Goal: Use online tool/utility: Use online tool/utility

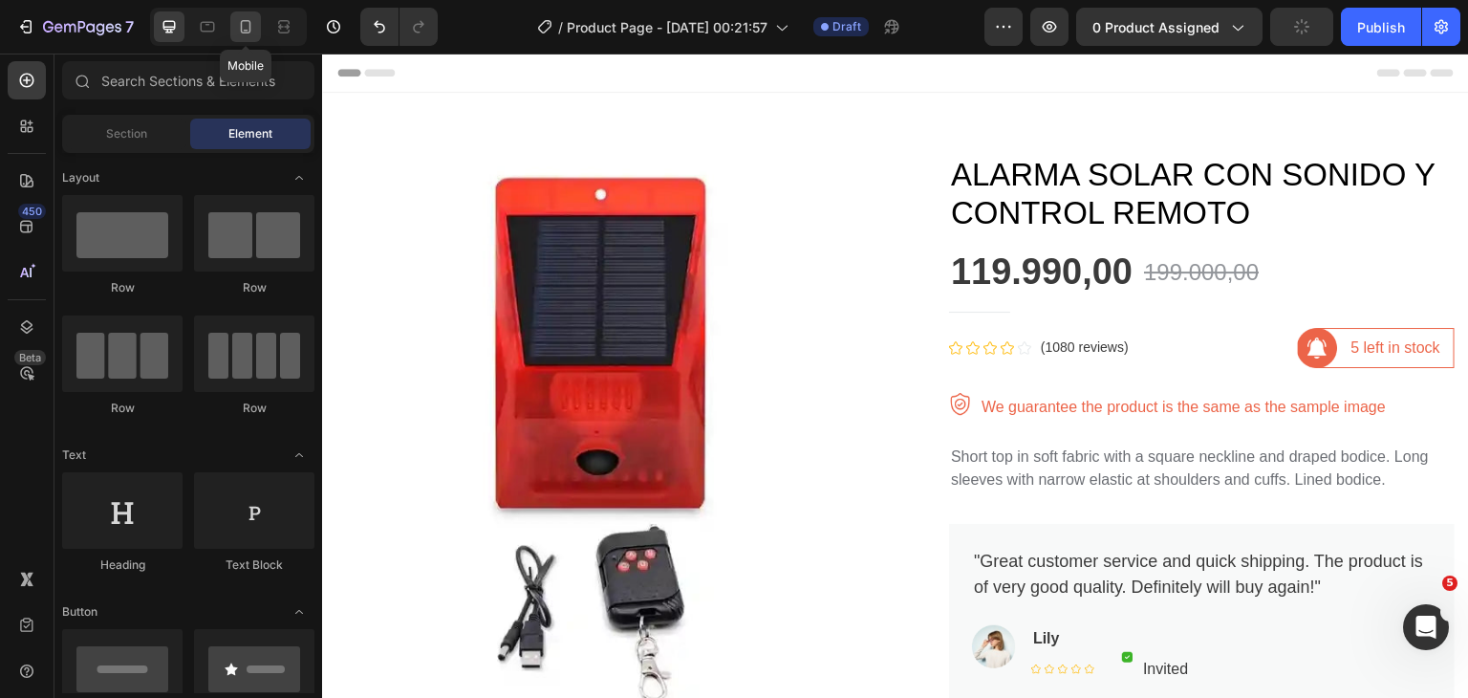
click at [247, 37] on div at bounding box center [245, 26] width 31 height 31
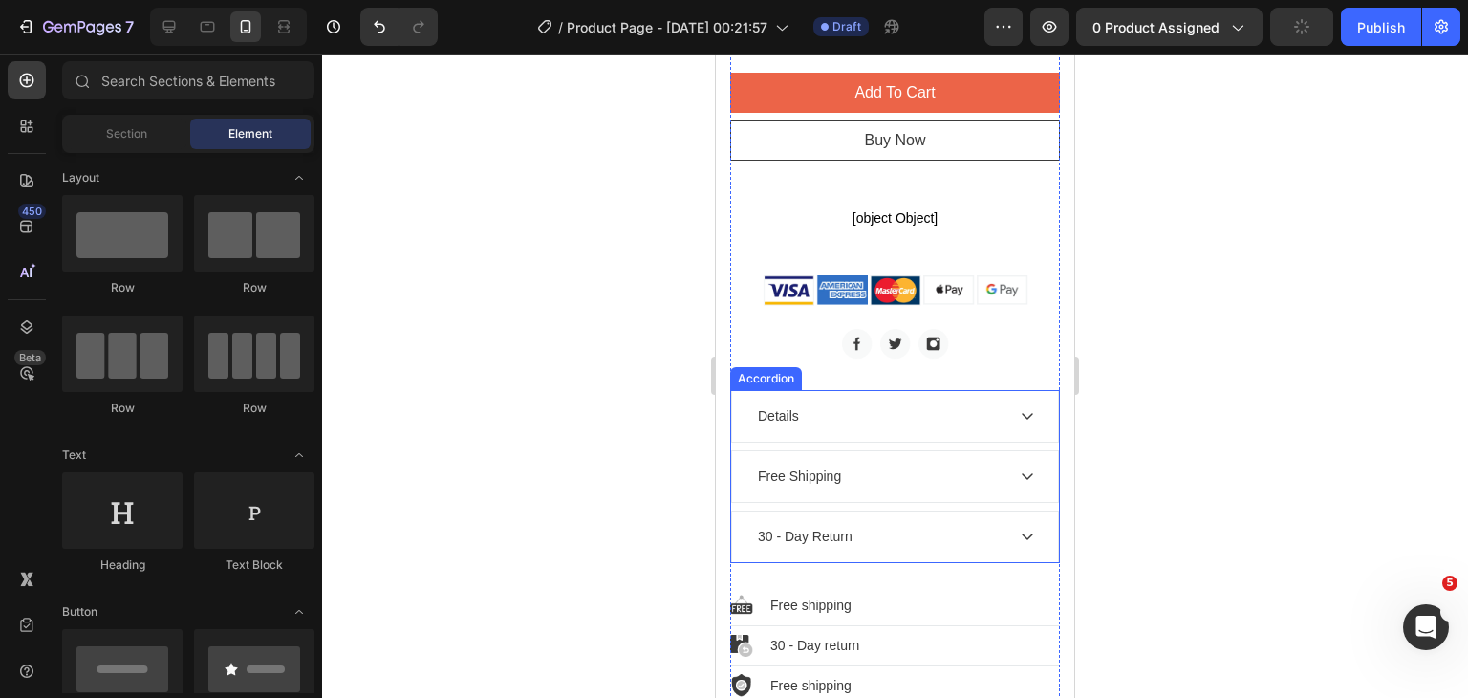
scroll to position [1433, 0]
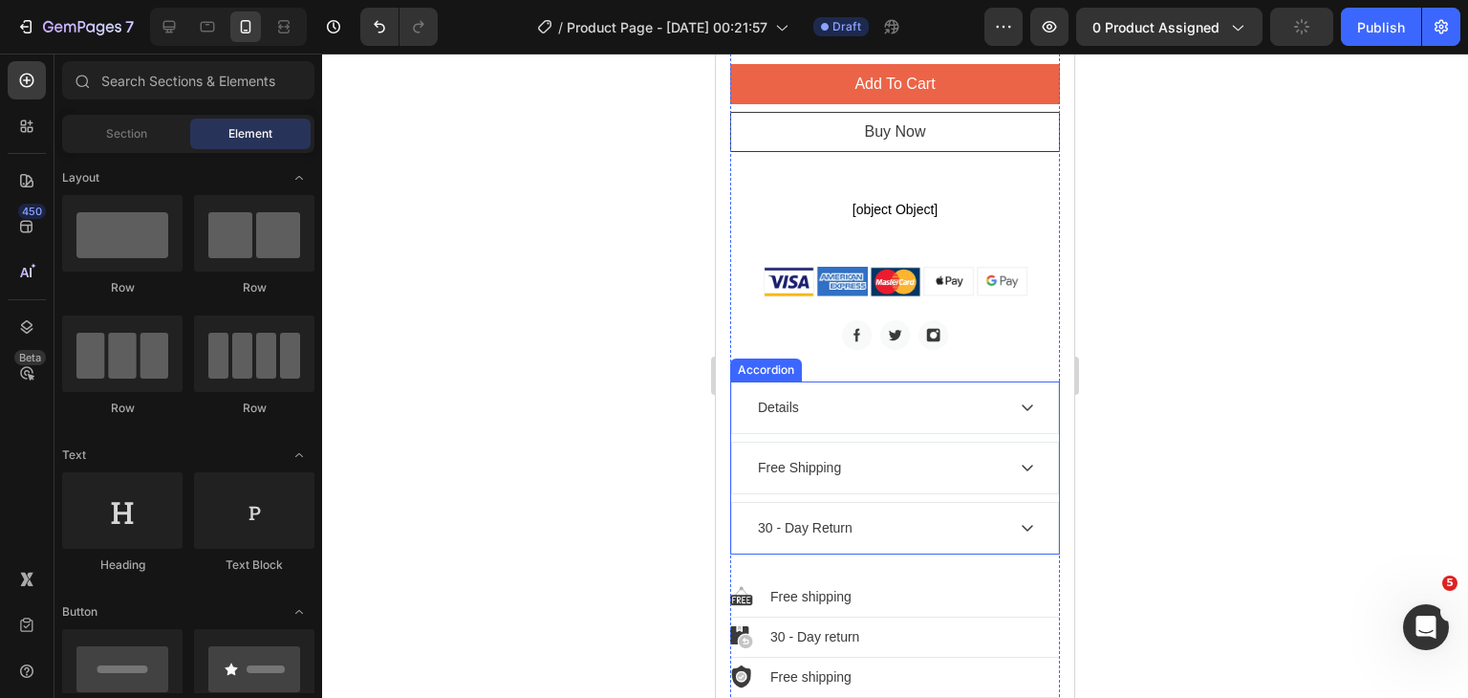
click at [770, 362] on div "Accordion" at bounding box center [766, 369] width 72 height 23
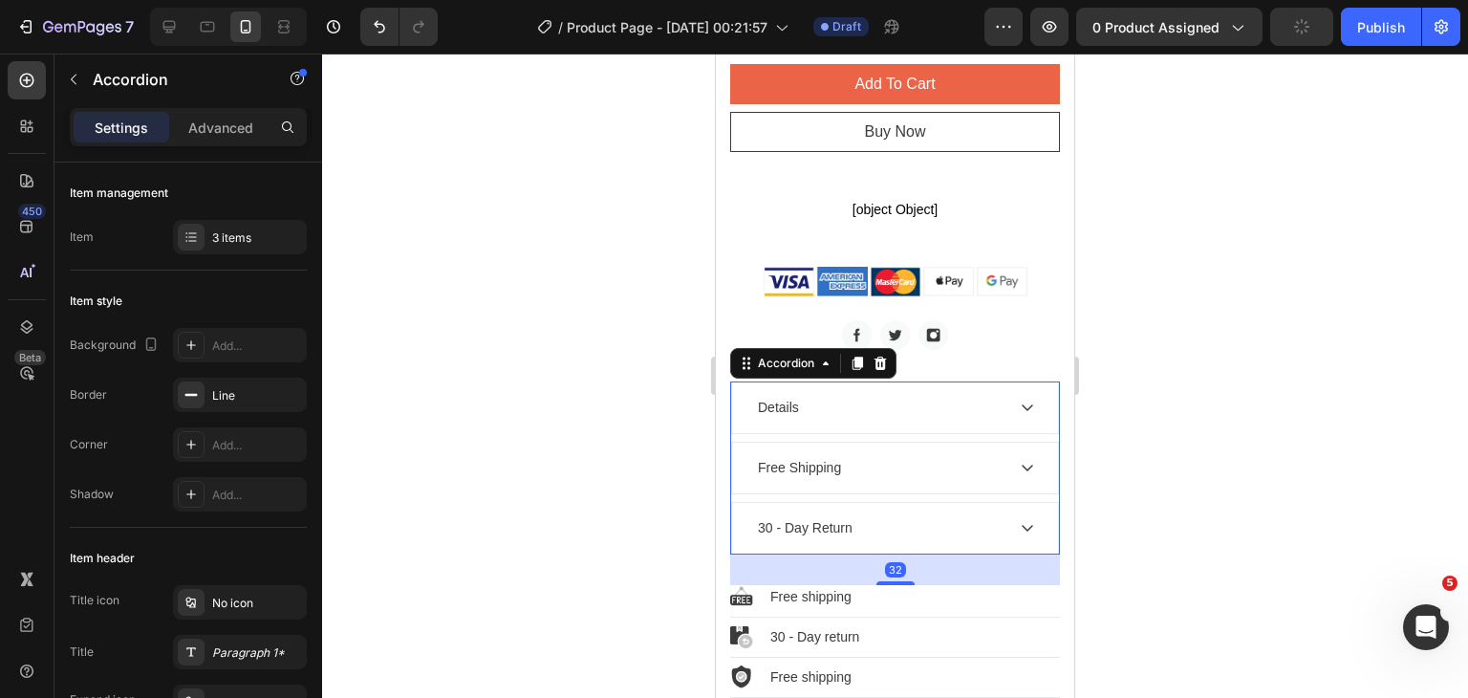
click at [905, 466] on div "Free Shipping" at bounding box center [895, 467] width 326 height 51
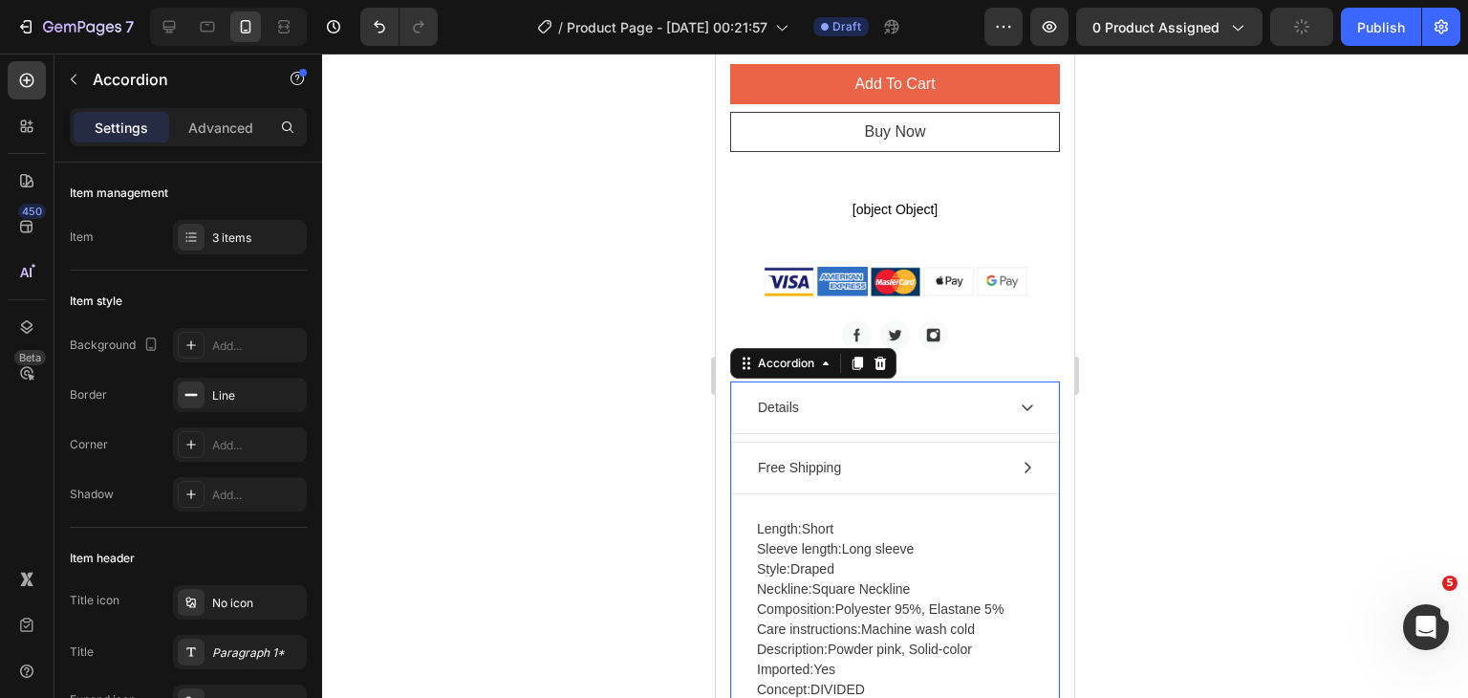
click at [871, 455] on div "Free Shipping" at bounding box center [879, 468] width 249 height 26
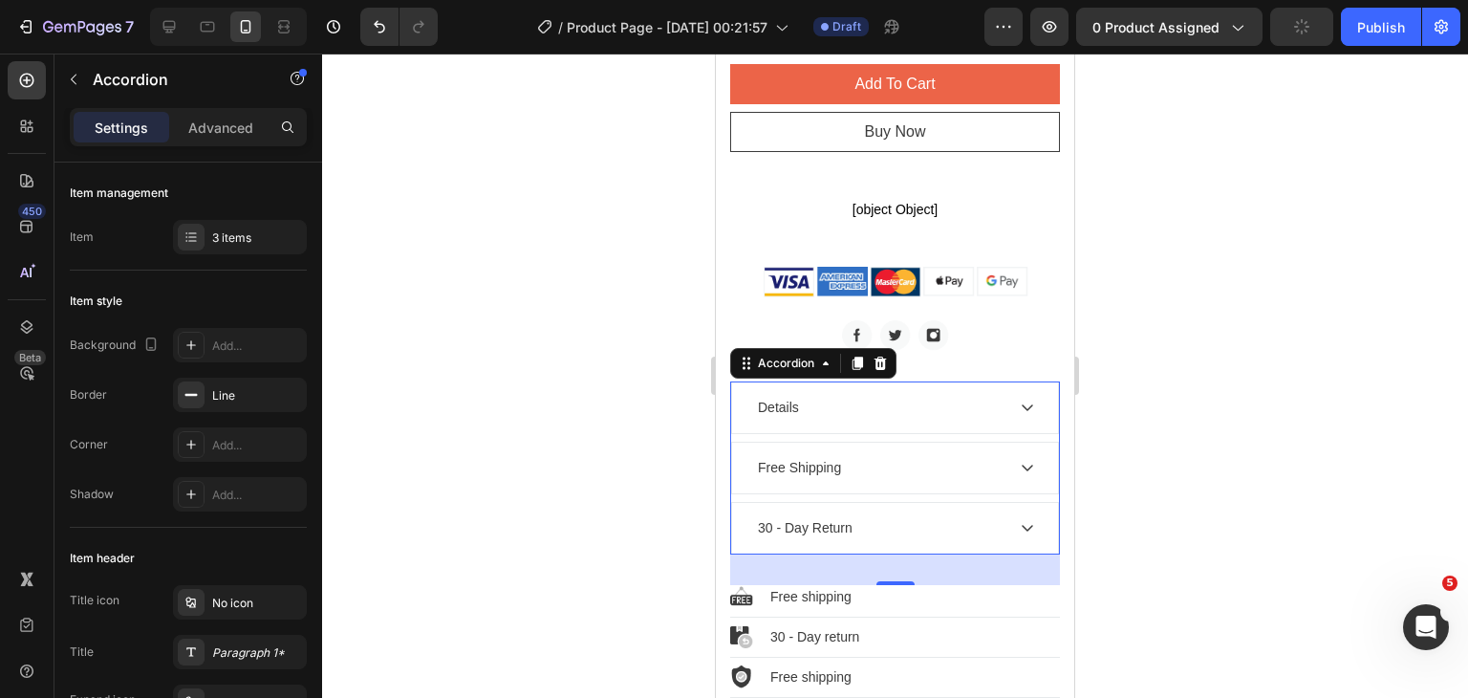
click at [1153, 376] on div at bounding box center [895, 376] width 1146 height 644
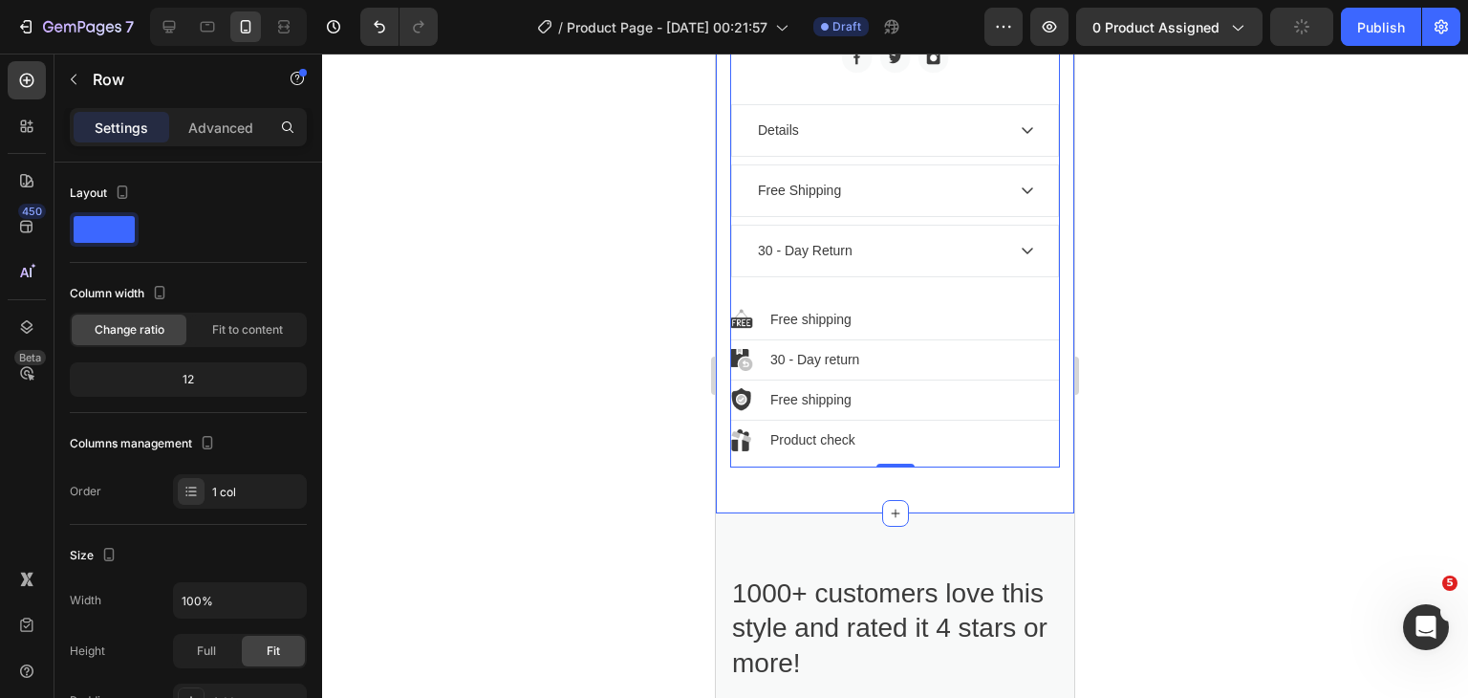
scroll to position [1720, 0]
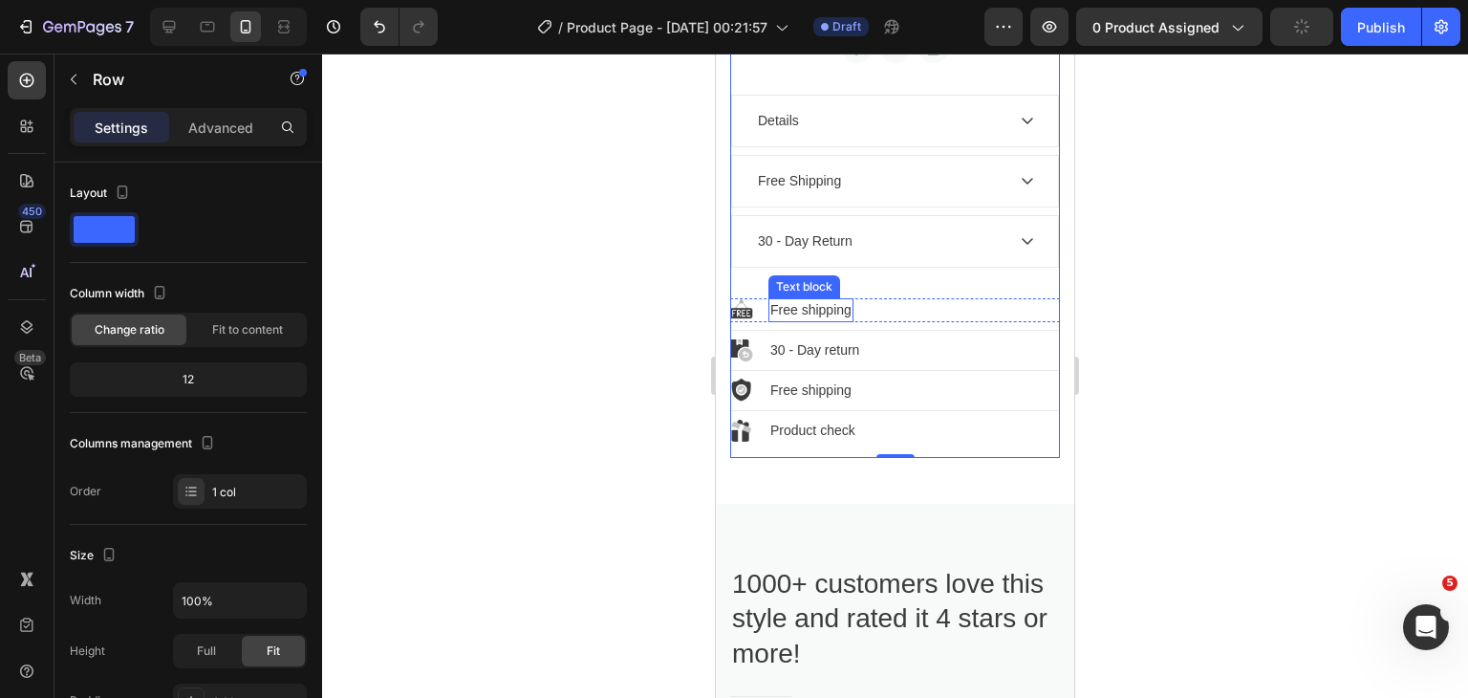
click at [833, 300] on p "Free shipping" at bounding box center [810, 310] width 81 height 20
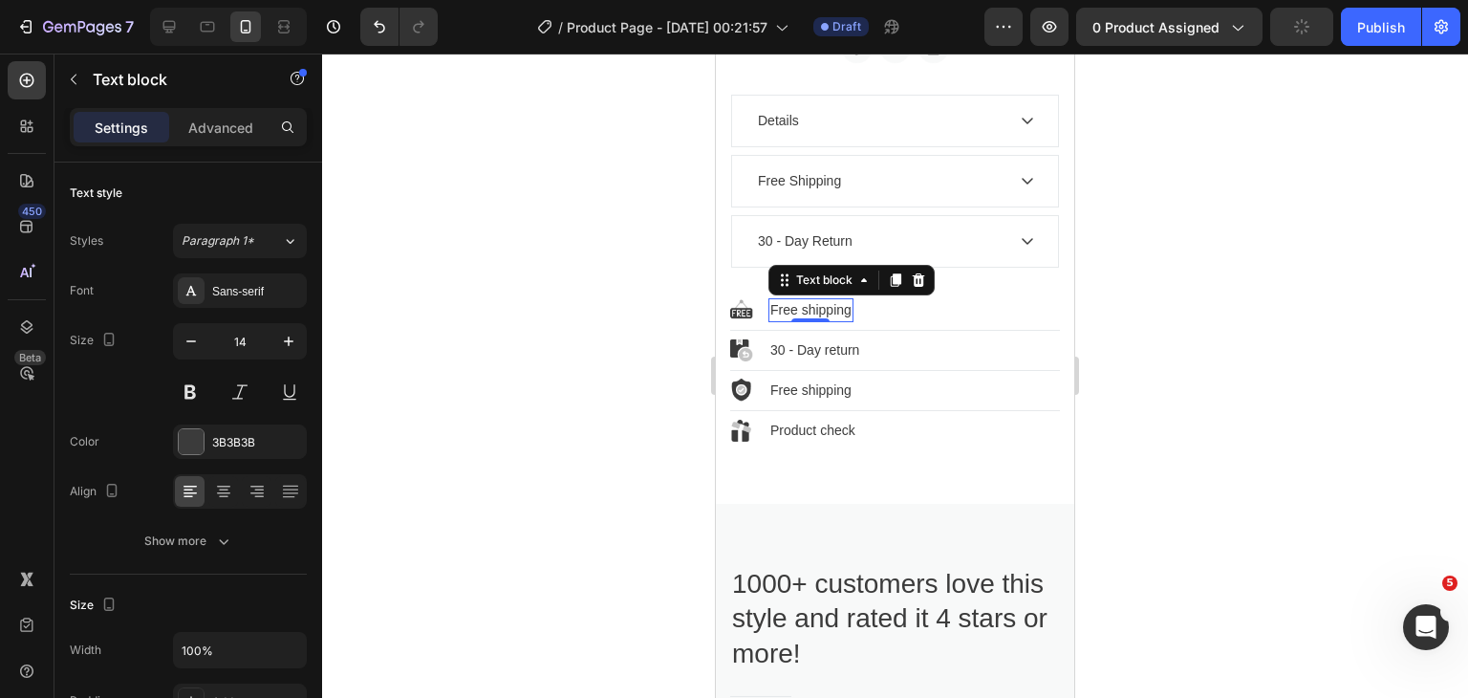
click at [833, 300] on p "Free shipping" at bounding box center [810, 310] width 81 height 20
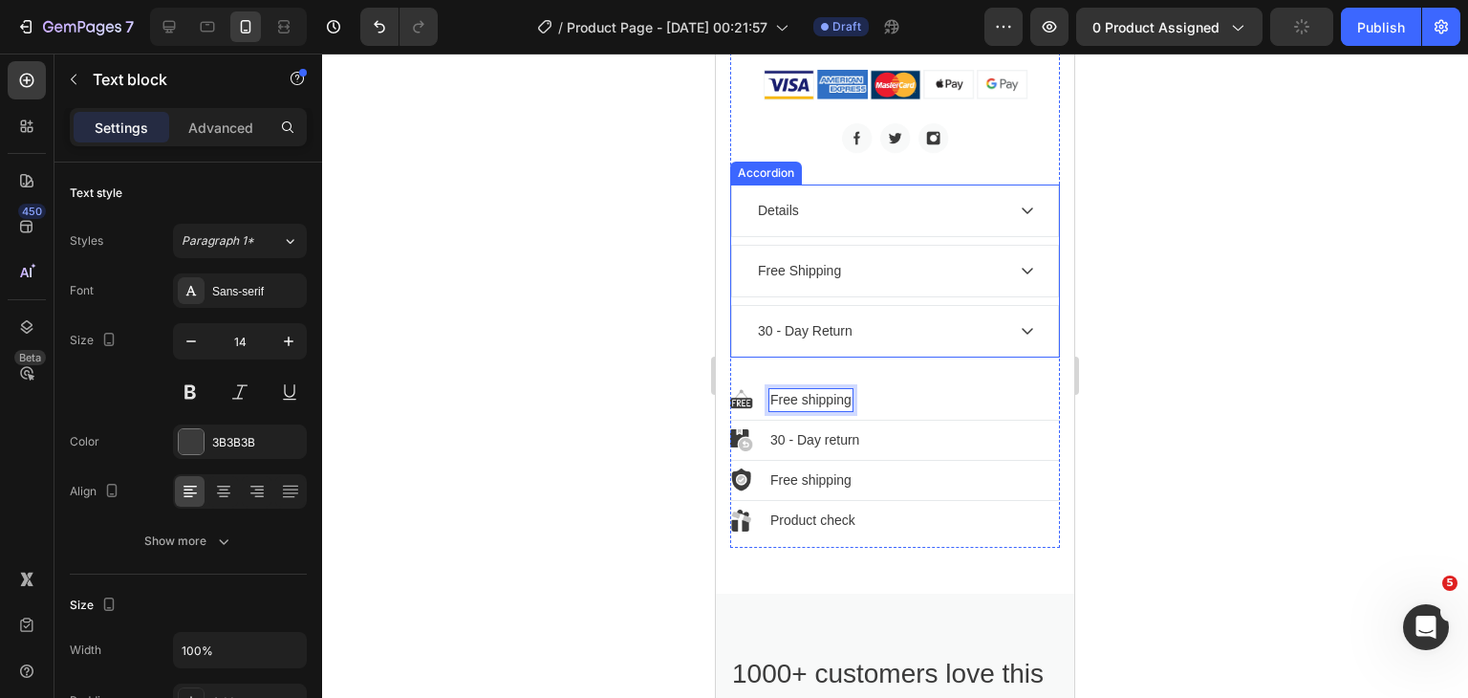
scroll to position [1624, 0]
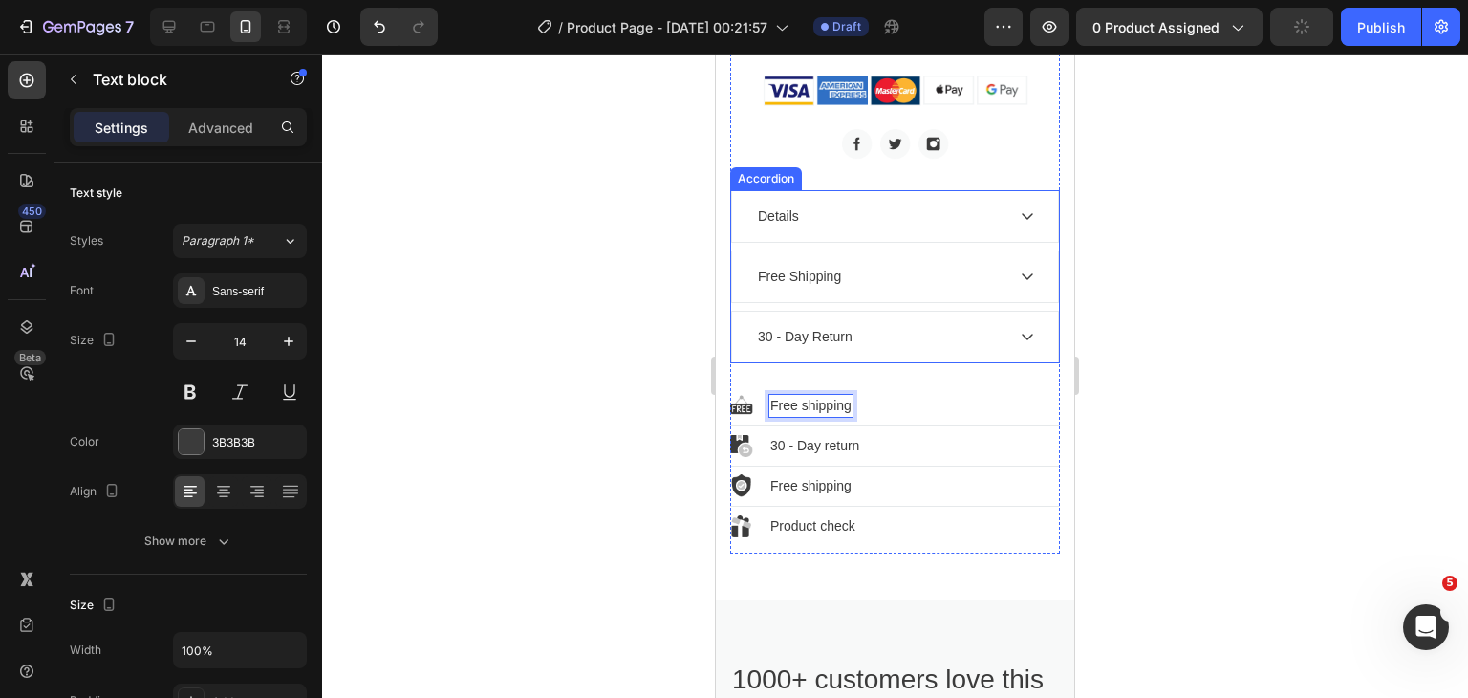
click at [755, 170] on div "Accordion" at bounding box center [766, 178] width 64 height 17
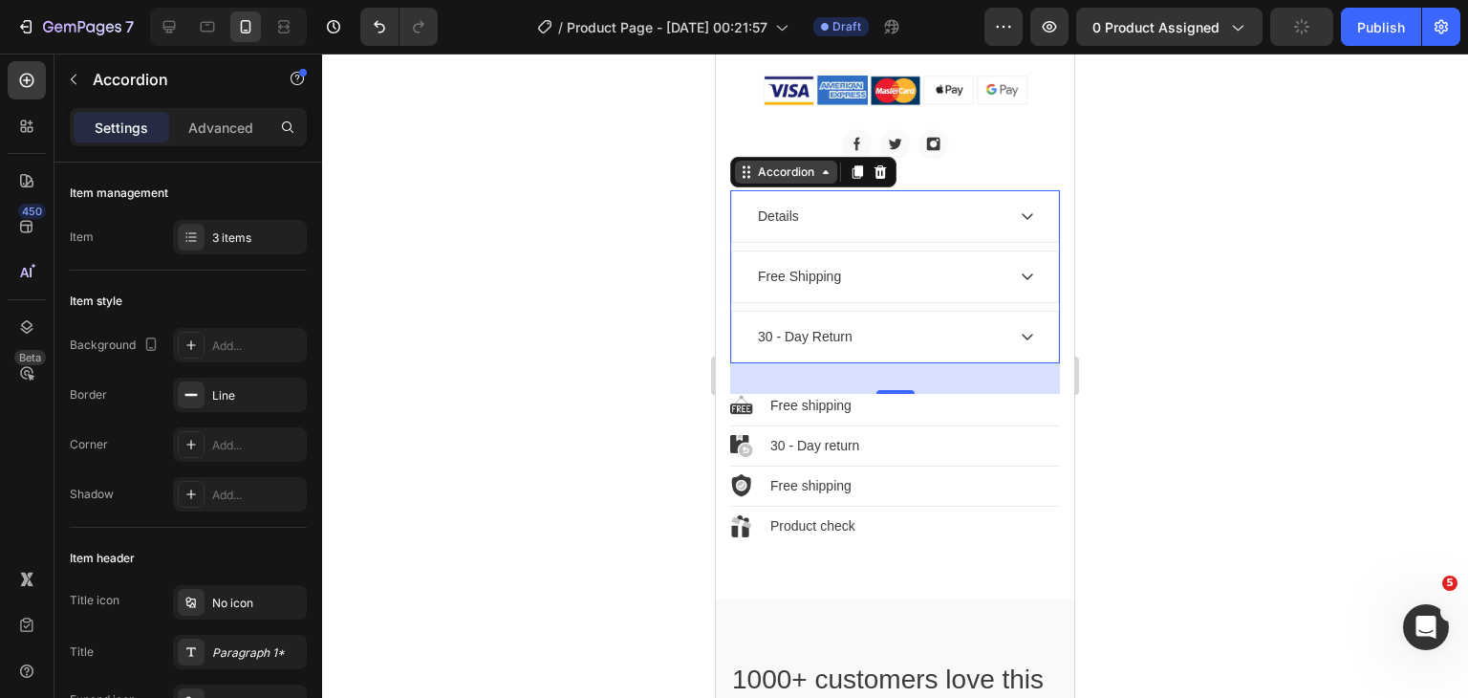
click at [831, 164] on icon at bounding box center [825, 171] width 15 height 15
click at [830, 164] on icon at bounding box center [825, 171] width 15 height 15
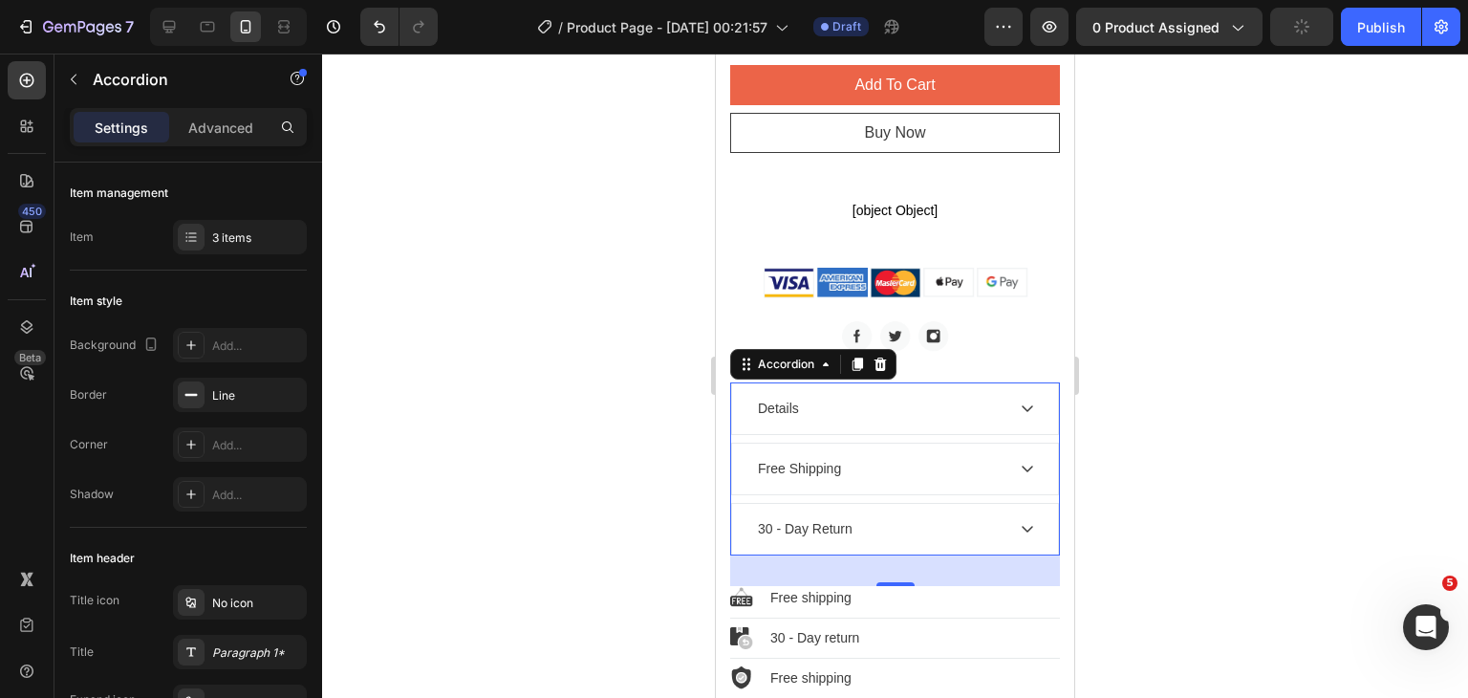
scroll to position [1338, 0]
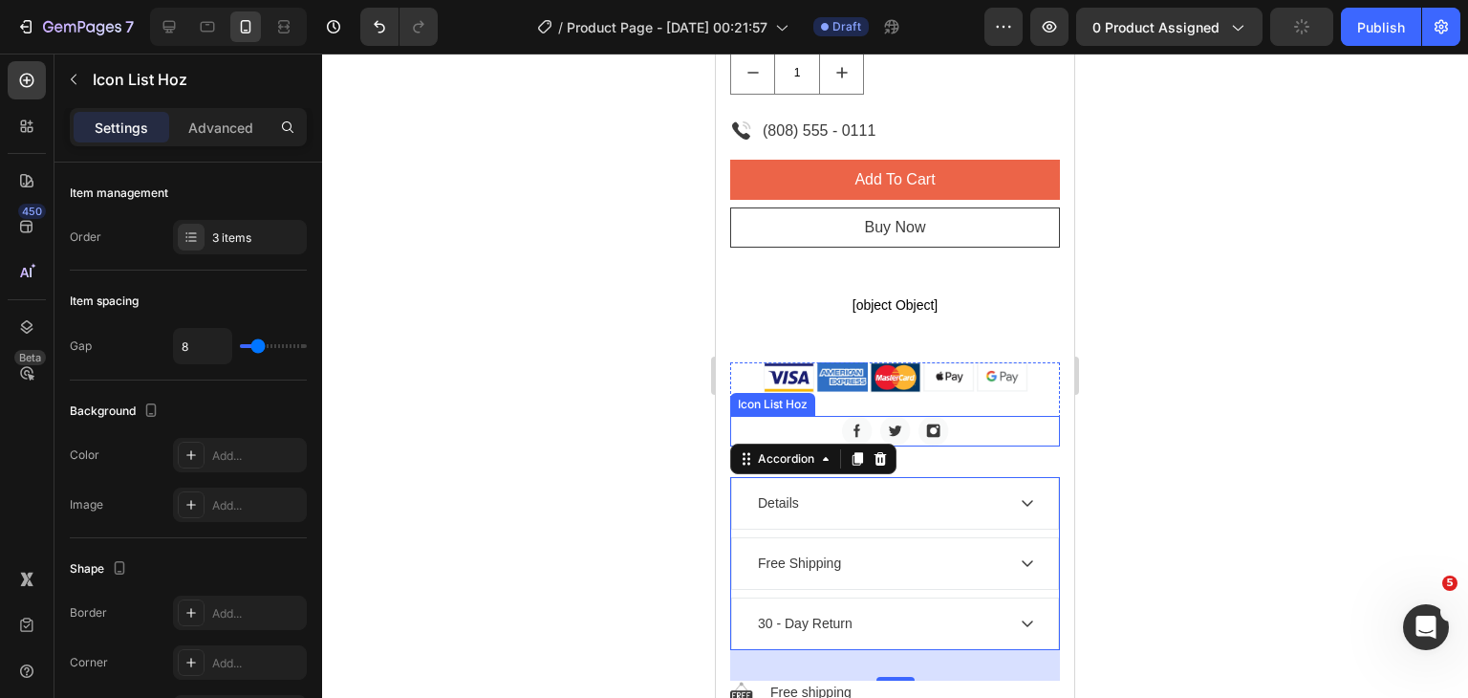
click at [998, 416] on div "Image Image Image" at bounding box center [895, 431] width 330 height 31
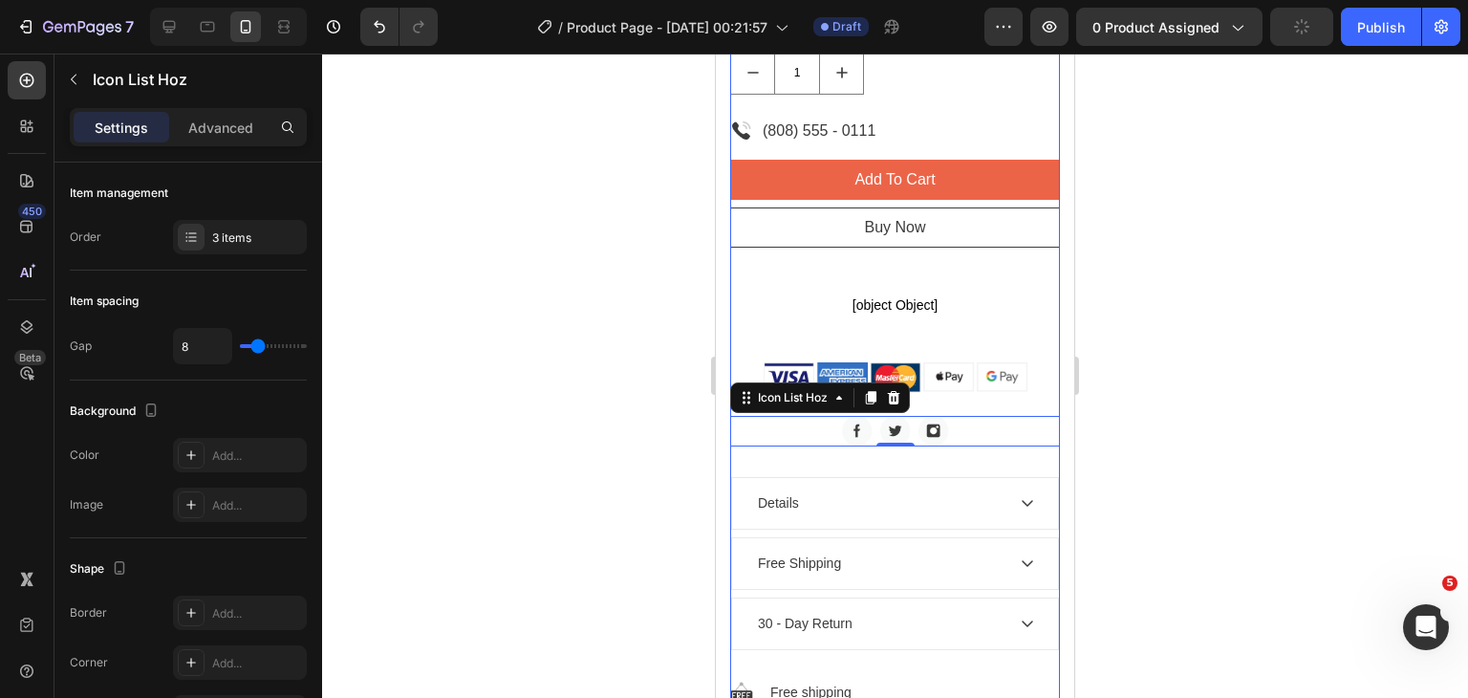
drag, startPoint x: 875, startPoint y: 456, endPoint x: 856, endPoint y: 466, distance: 21.8
click at [870, 460] on div "ALARMA SOLAR CON SONIDO Y CONTROL REMOTO Product Title 119.990,00 Product Price…" at bounding box center [895, 49] width 330 height 1579
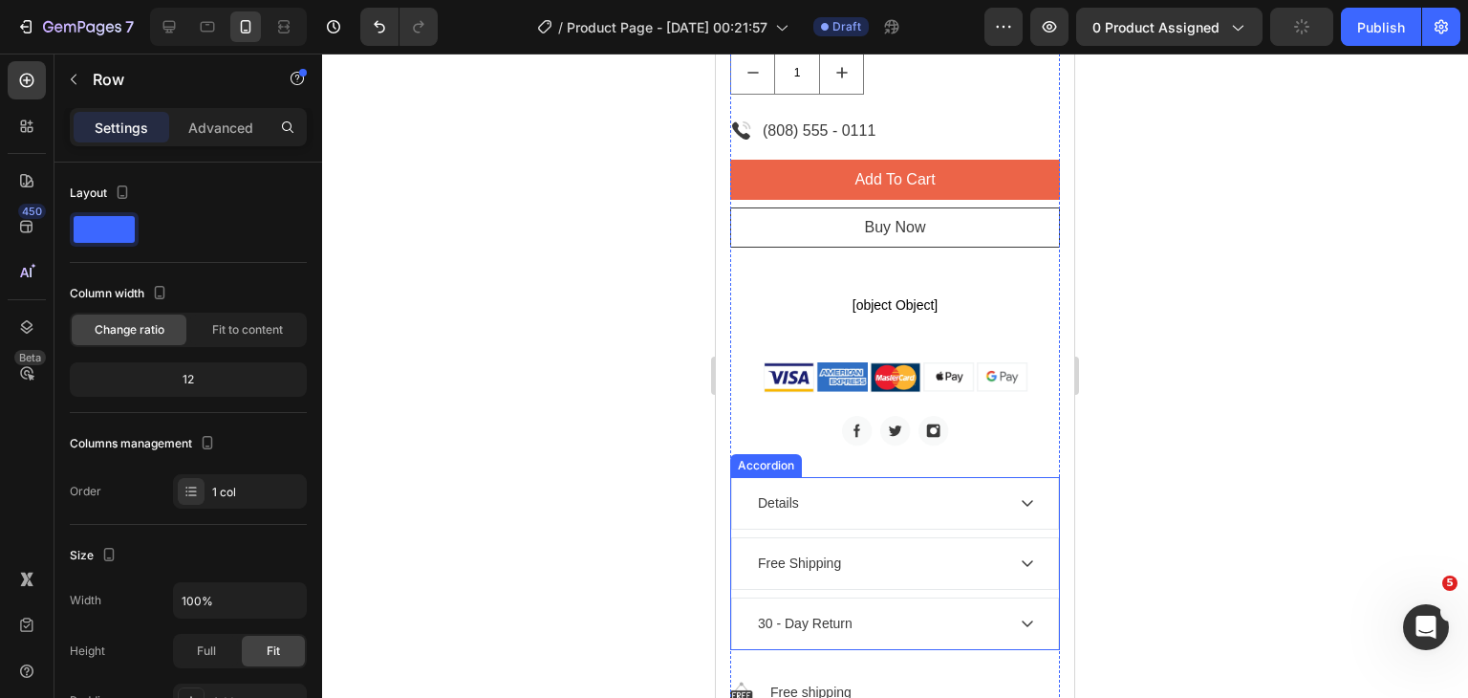
click at [784, 457] on div "Accordion" at bounding box center [766, 465] width 64 height 17
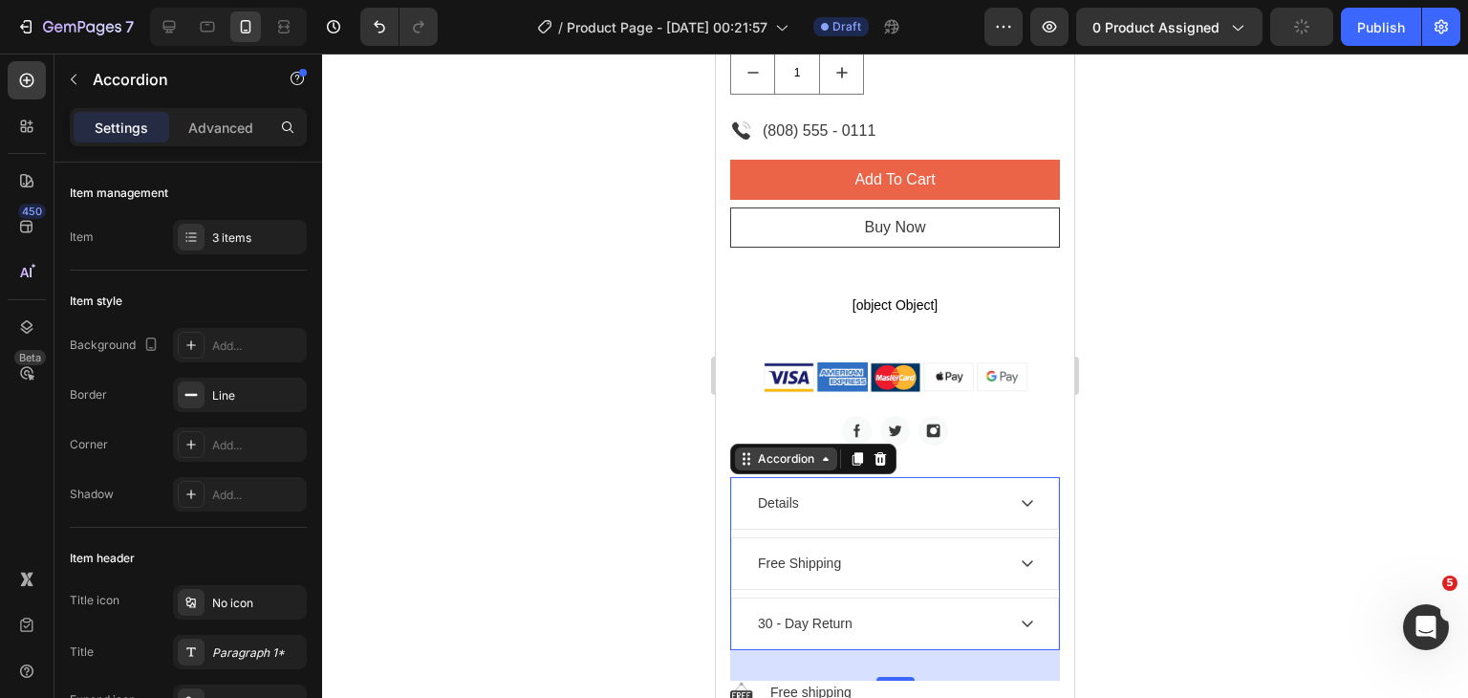
click at [744, 462] on icon at bounding box center [743, 463] width 3 height 3
click at [865, 550] on div "Free Shipping" at bounding box center [879, 563] width 249 height 26
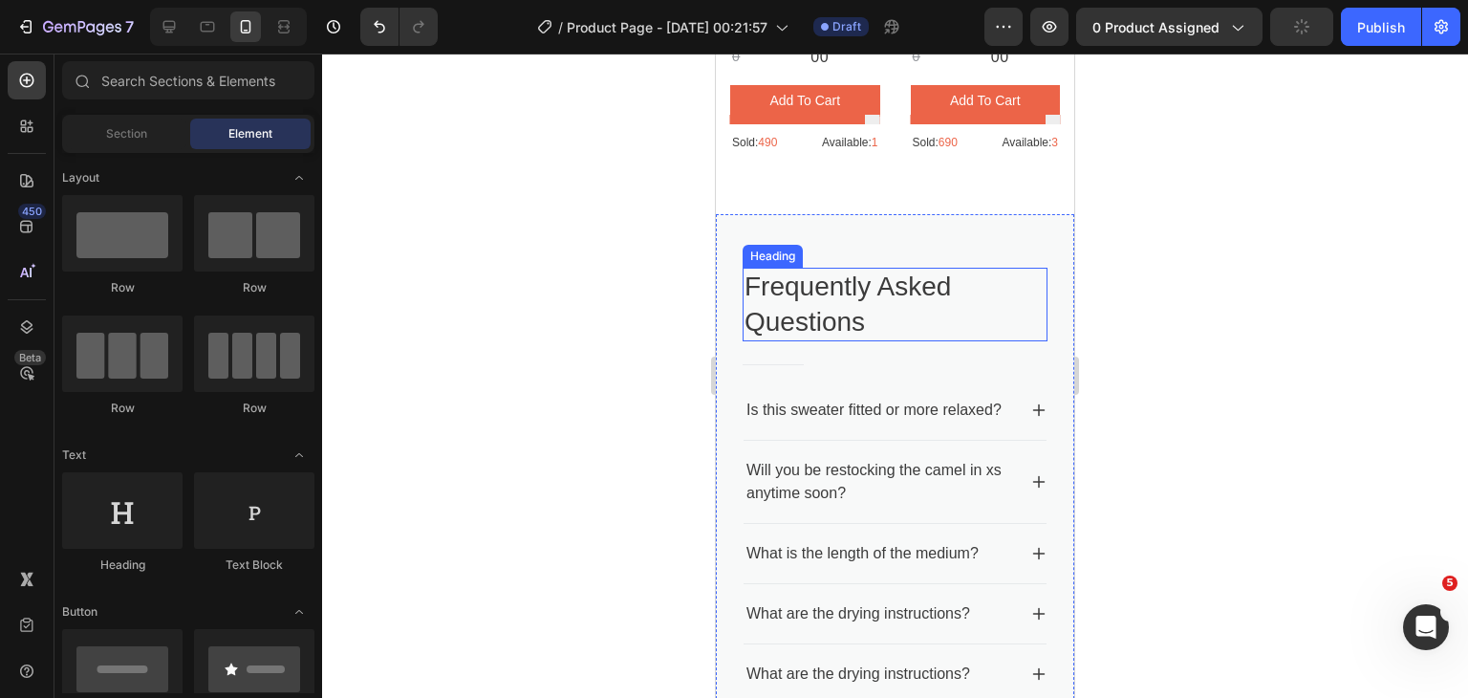
scroll to position [3676, 0]
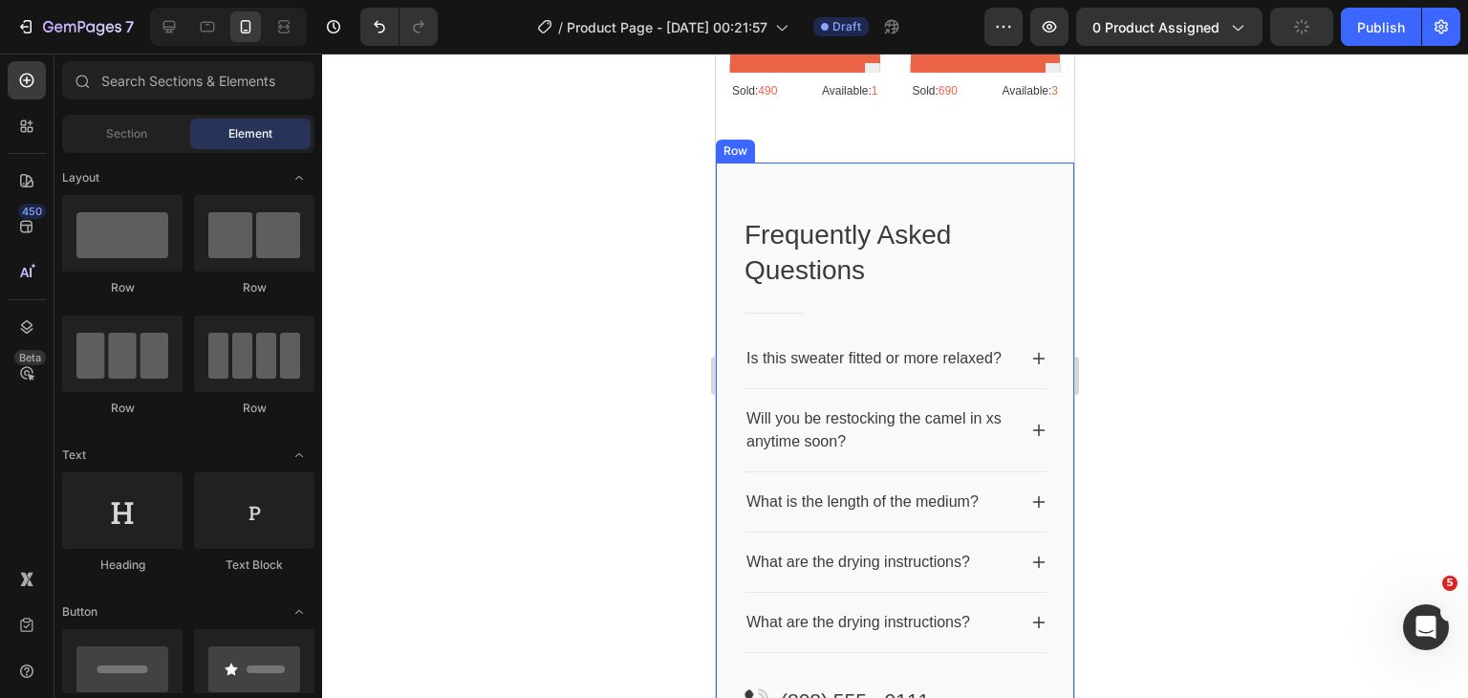
click at [739, 140] on div "Row" at bounding box center [735, 151] width 39 height 23
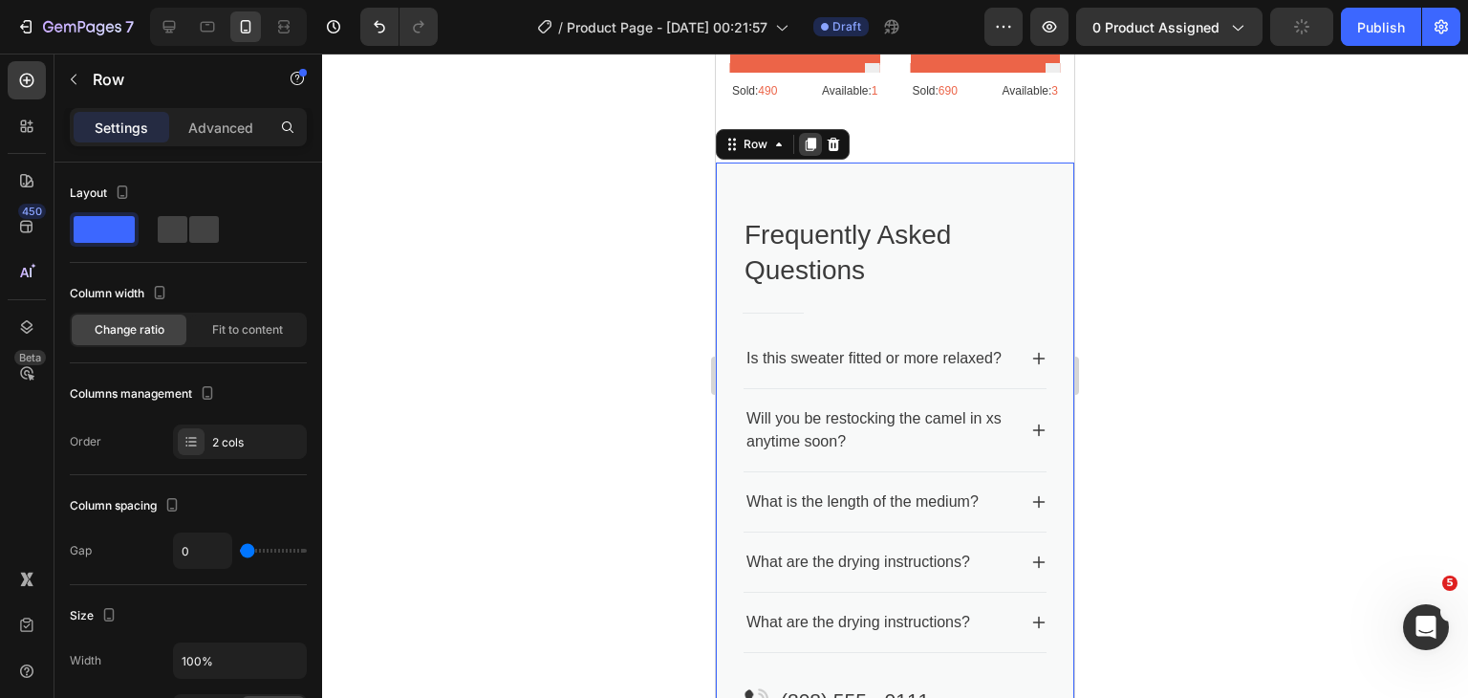
click at [810, 137] on icon at bounding box center [810, 144] width 15 height 15
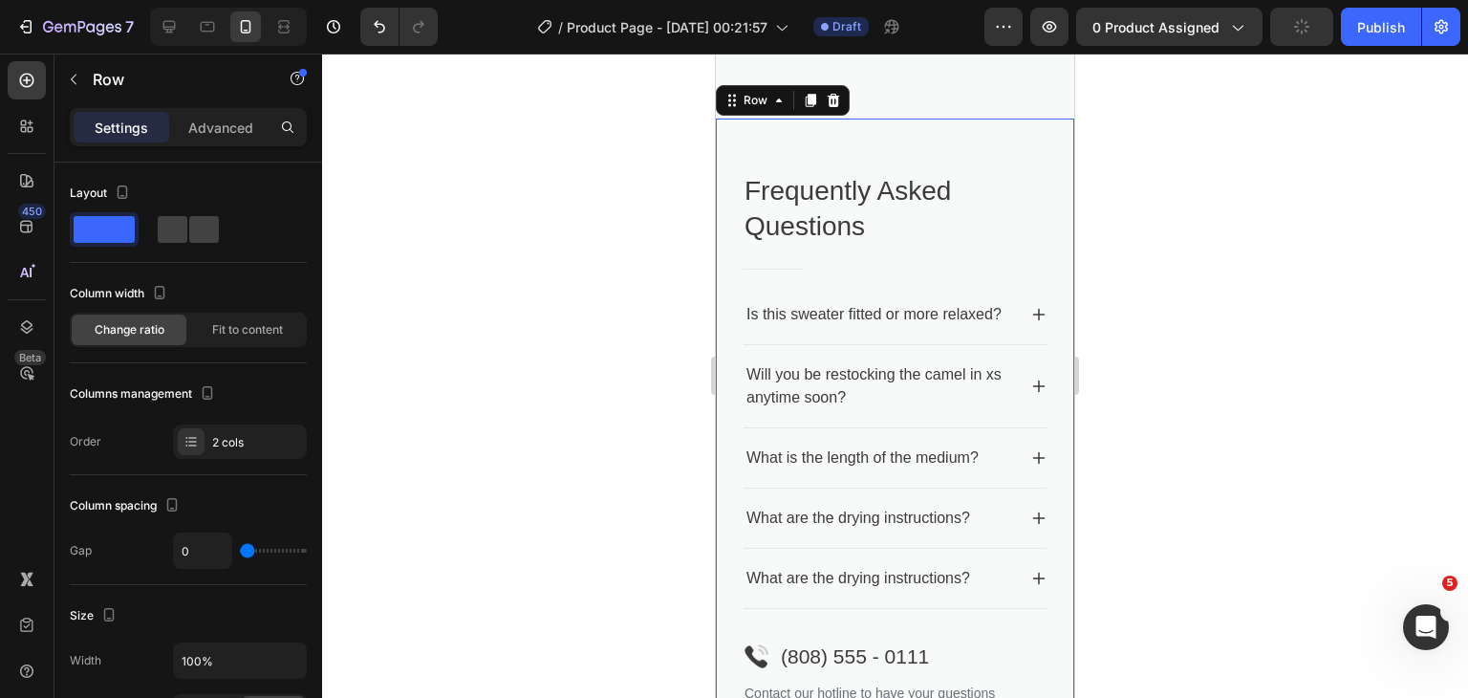
scroll to position [4745, 0]
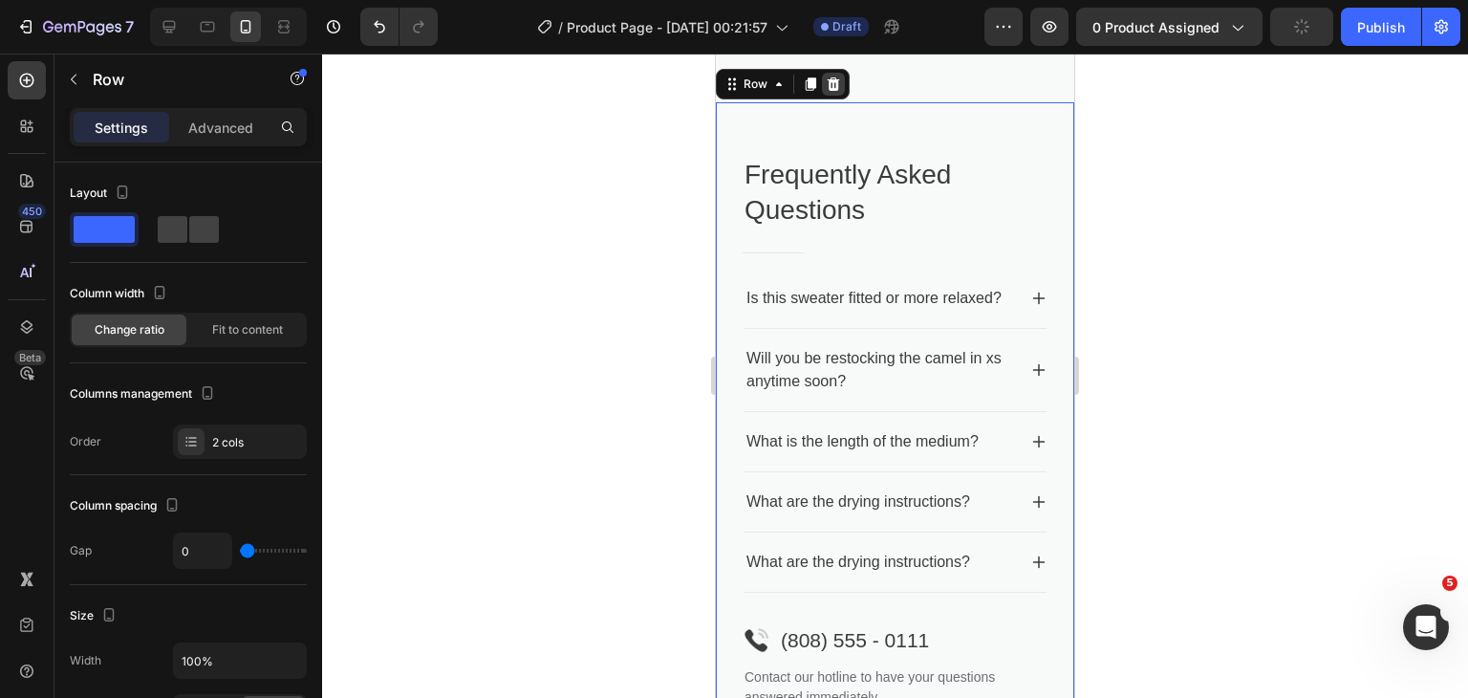
click at [832, 91] on icon at bounding box center [834, 83] width 12 height 13
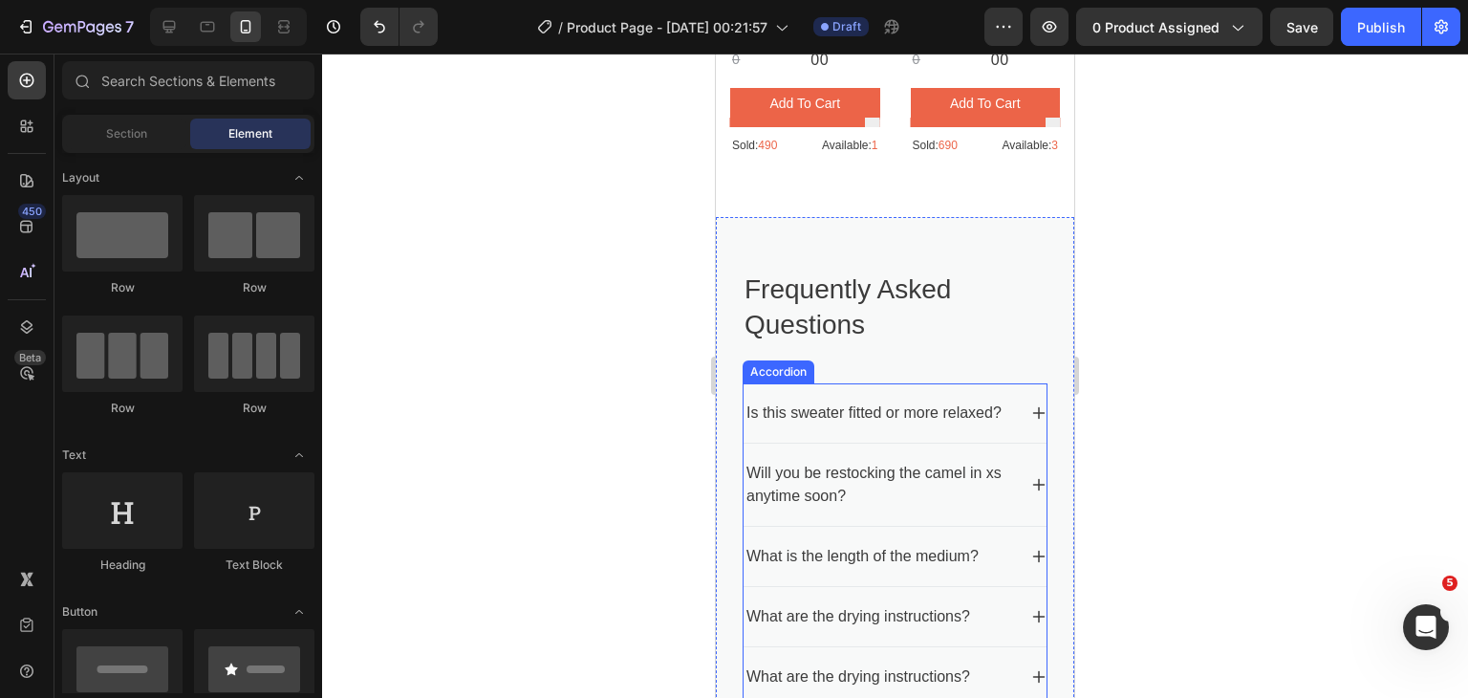
scroll to position [3647, 0]
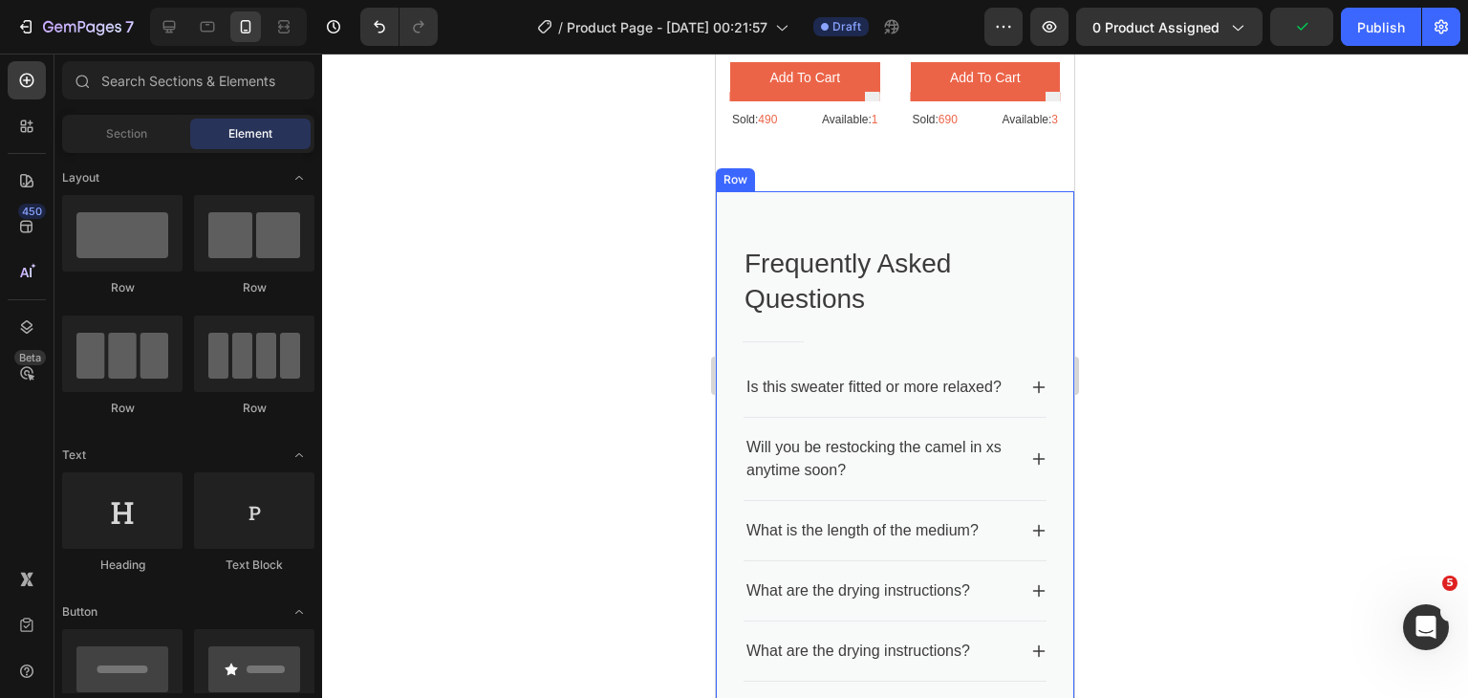
click at [1050, 303] on div "Frequently Asked Questions Heading Title Line Is this sweater fitted or more re…" at bounding box center [895, 702] width 358 height 1023
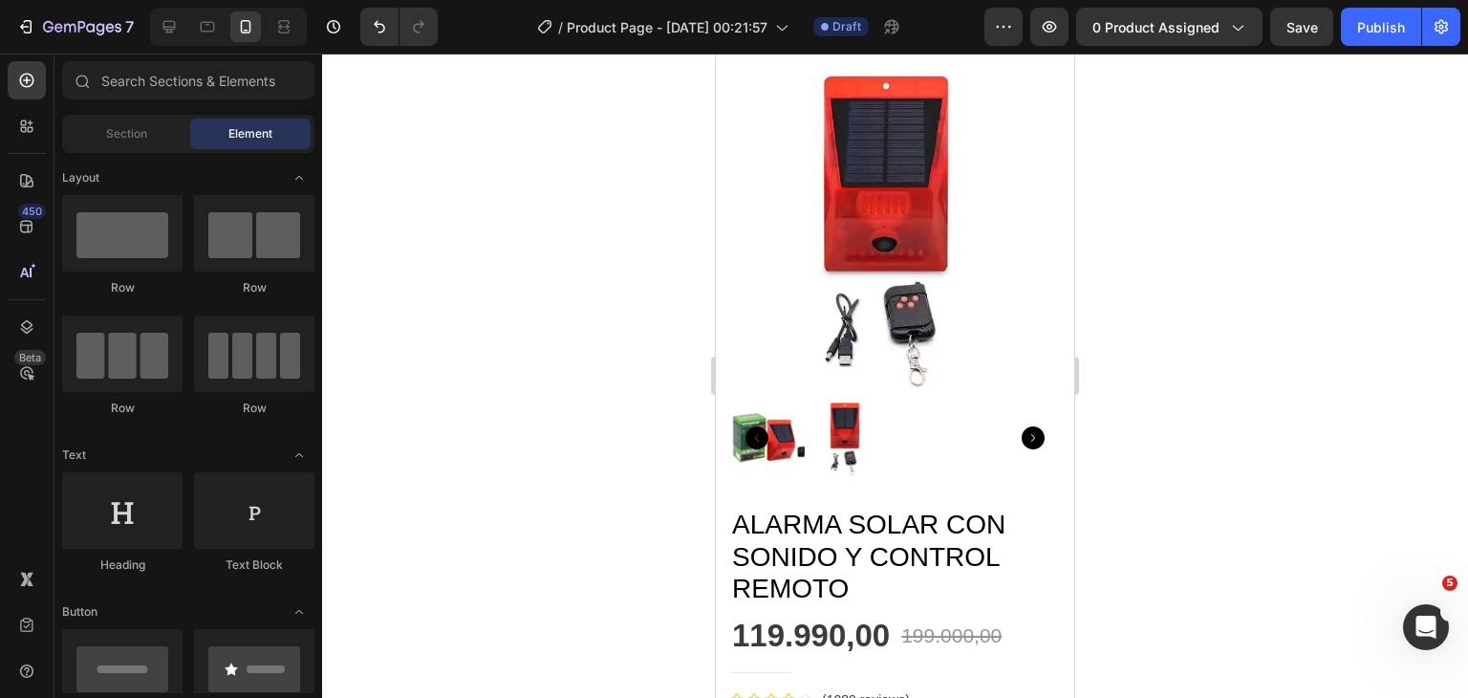
scroll to position [0, 0]
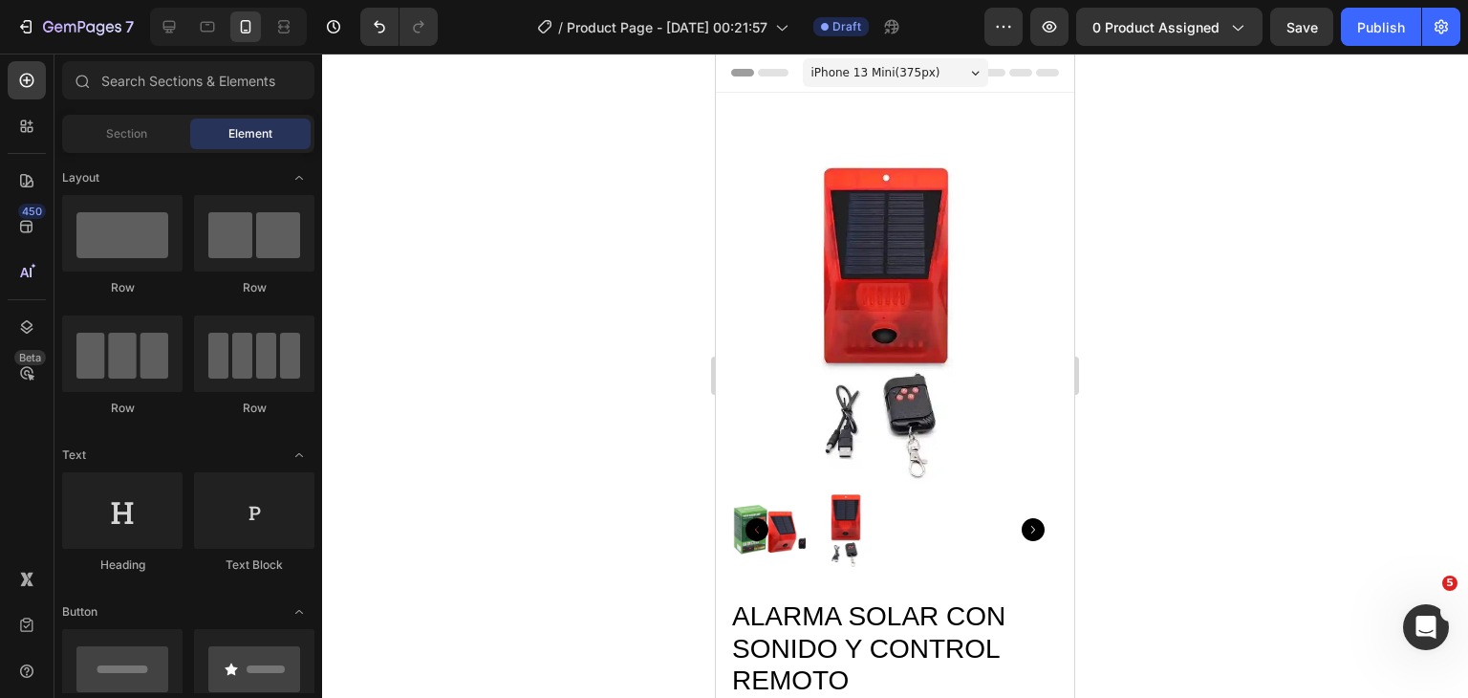
click at [946, 72] on div "iPhone 13 Mini ( 375 px)" at bounding box center [895, 72] width 185 height 29
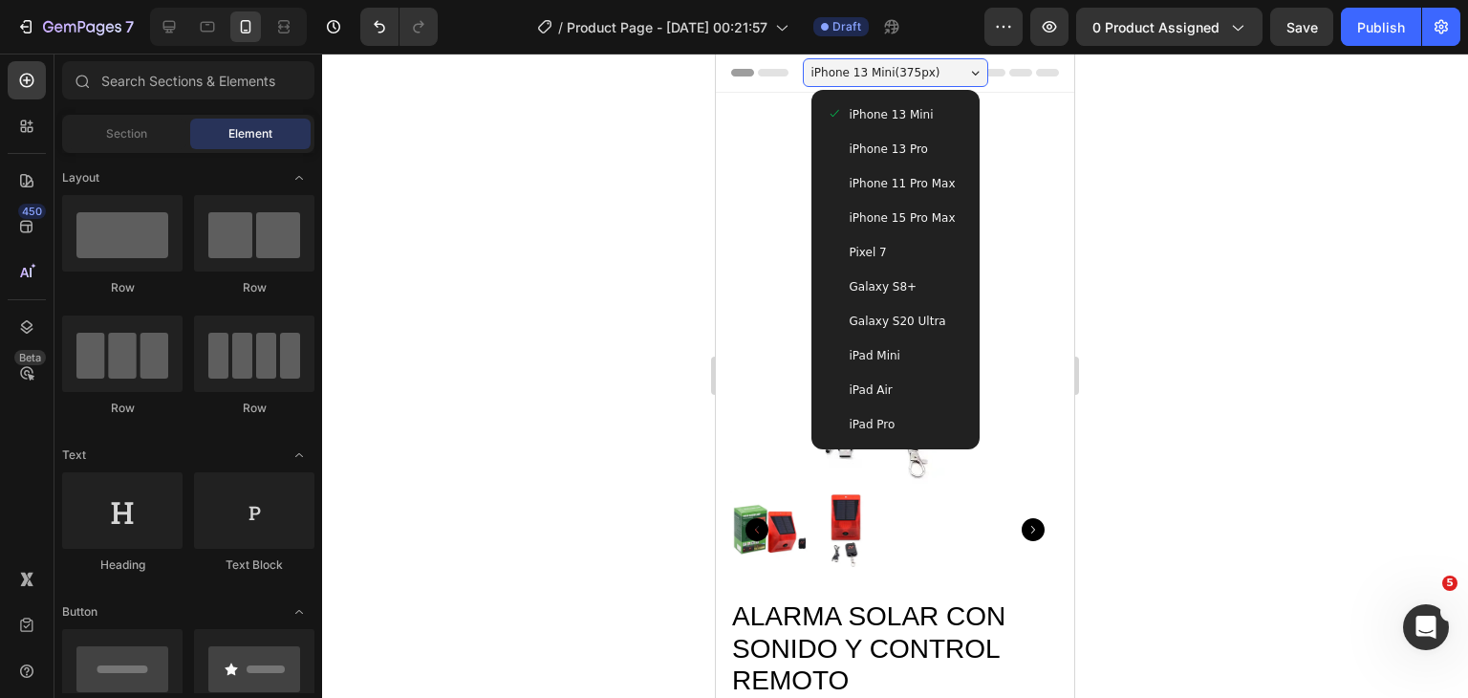
click at [884, 288] on span "Galaxy S8+" at bounding box center [884, 286] width 68 height 19
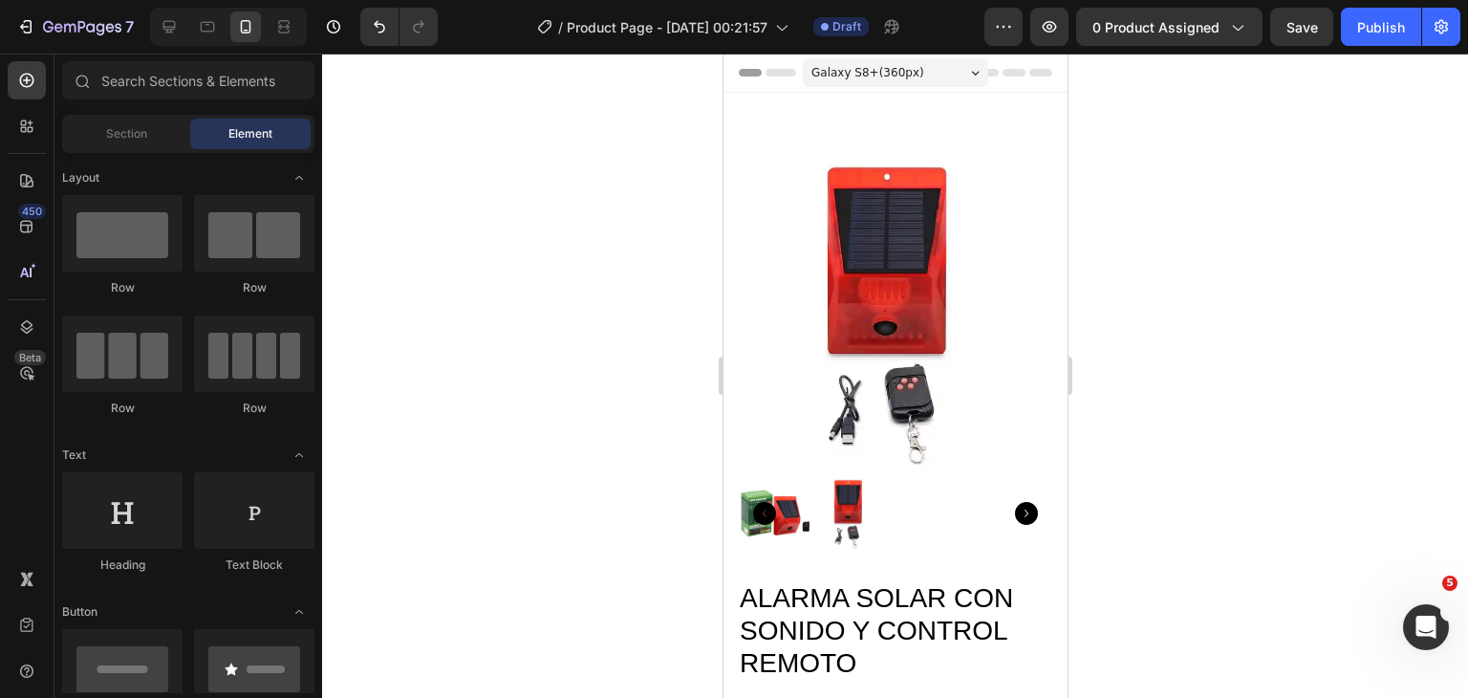
click at [899, 71] on span "Galaxy S8+ ( 360 px)" at bounding box center [866, 72] width 113 height 19
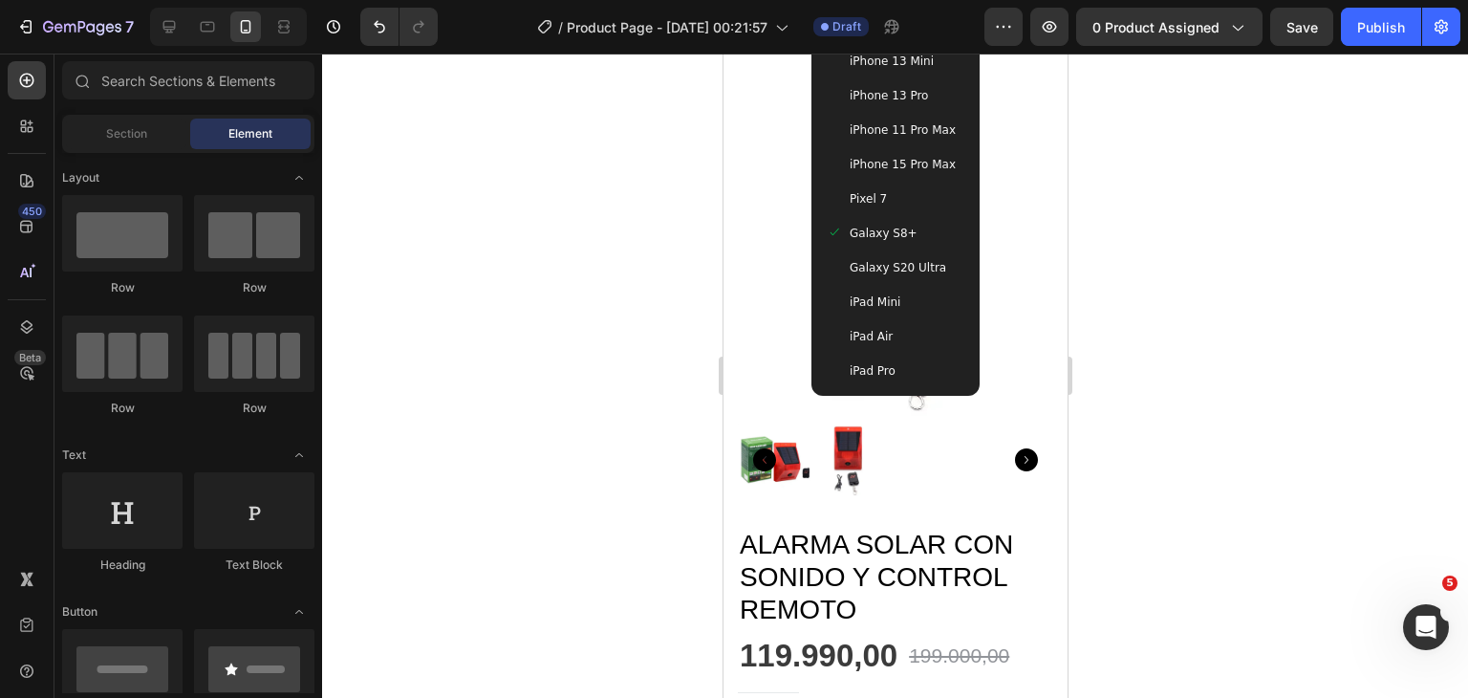
scroll to position [287, 0]
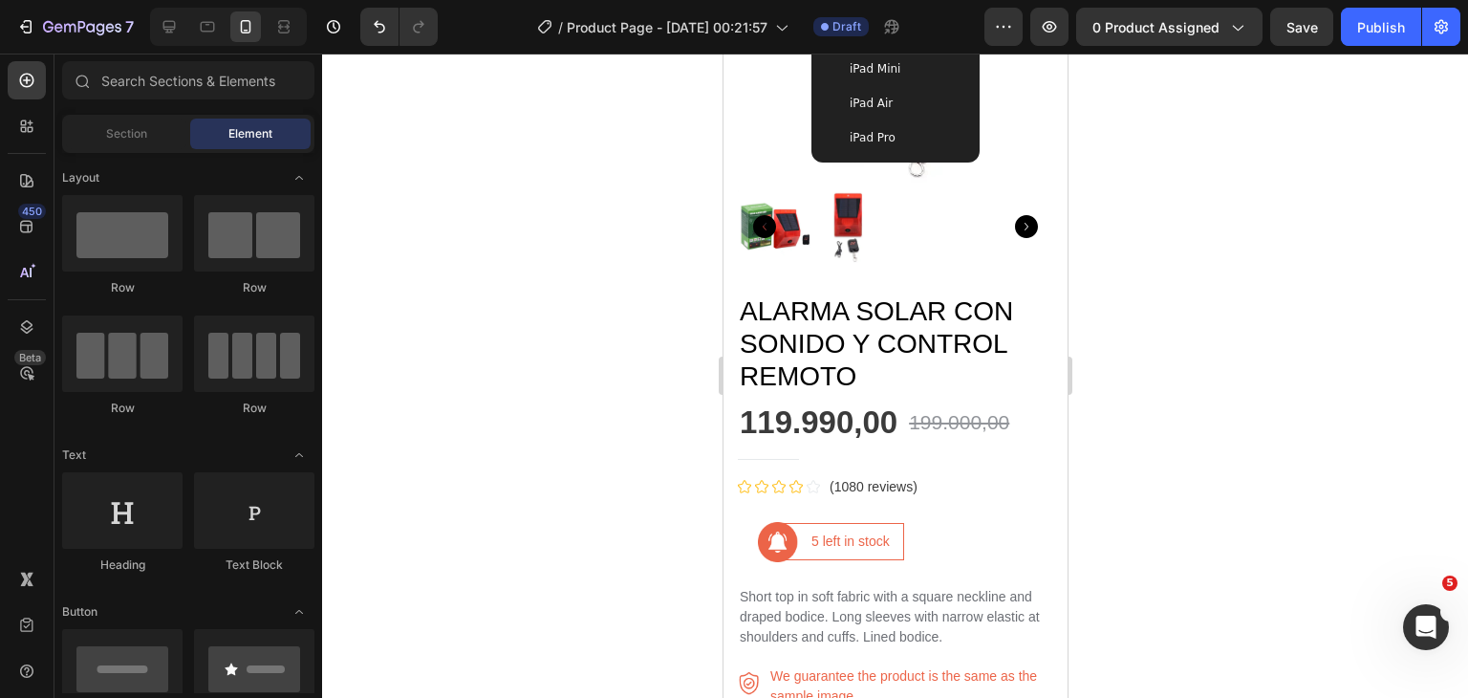
click at [879, 136] on span "iPad Pro" at bounding box center [872, 137] width 46 height 19
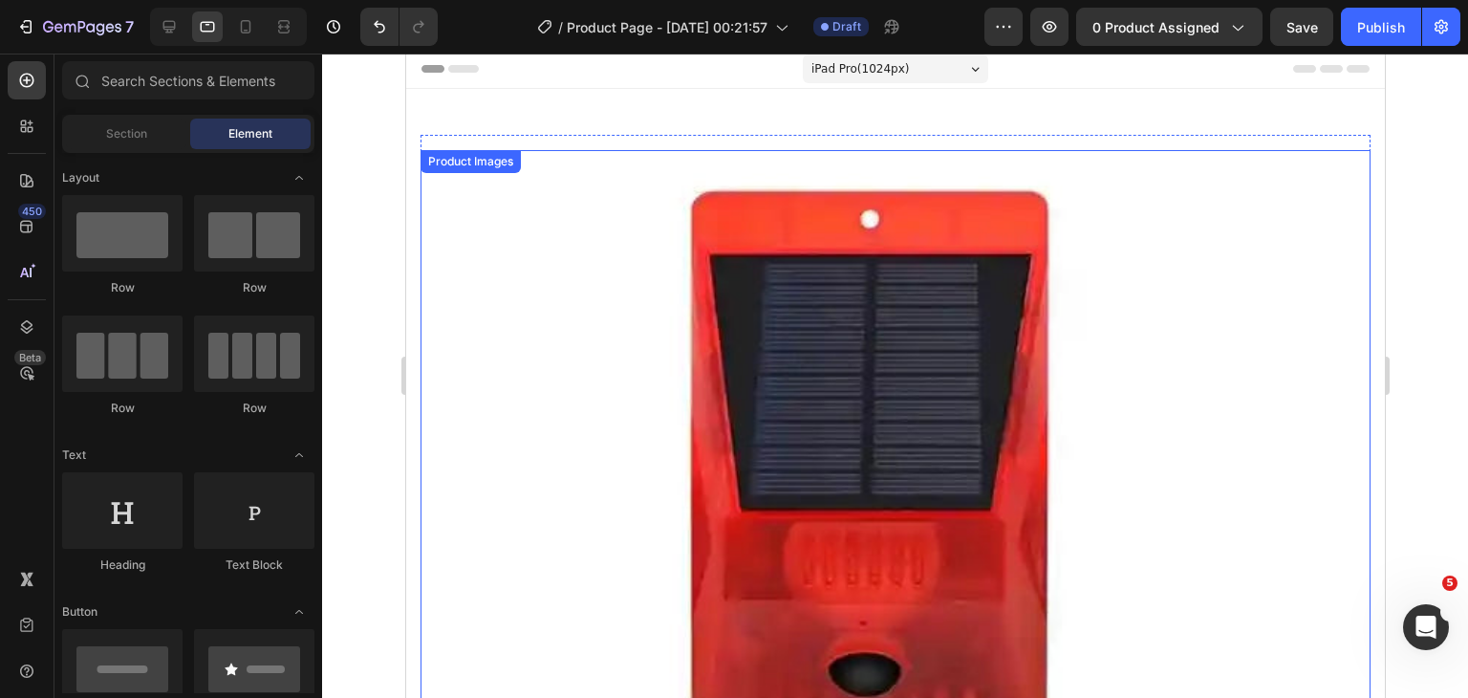
scroll to position [0, 0]
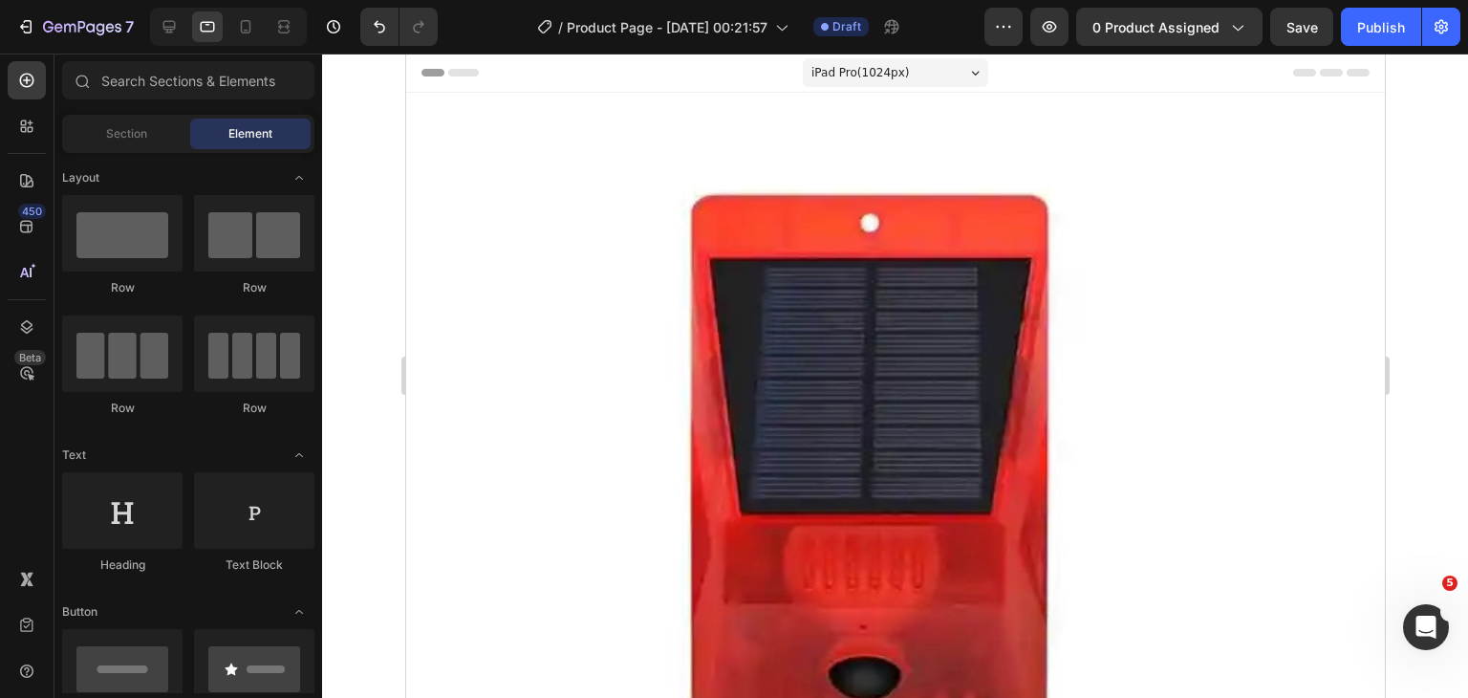
click at [888, 70] on span "iPad Pro ( 1024 px)" at bounding box center [859, 72] width 98 height 19
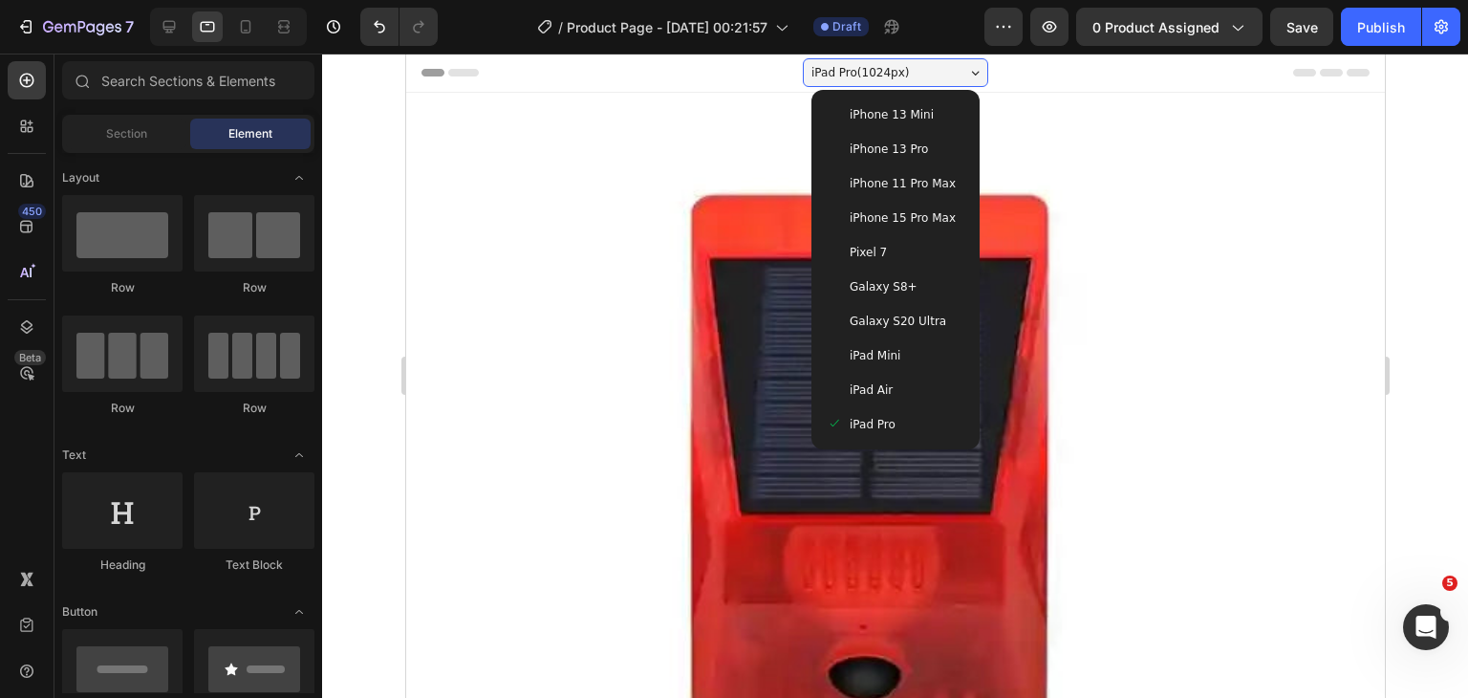
click at [888, 118] on span "iPhone 13 Mini" at bounding box center [891, 114] width 84 height 19
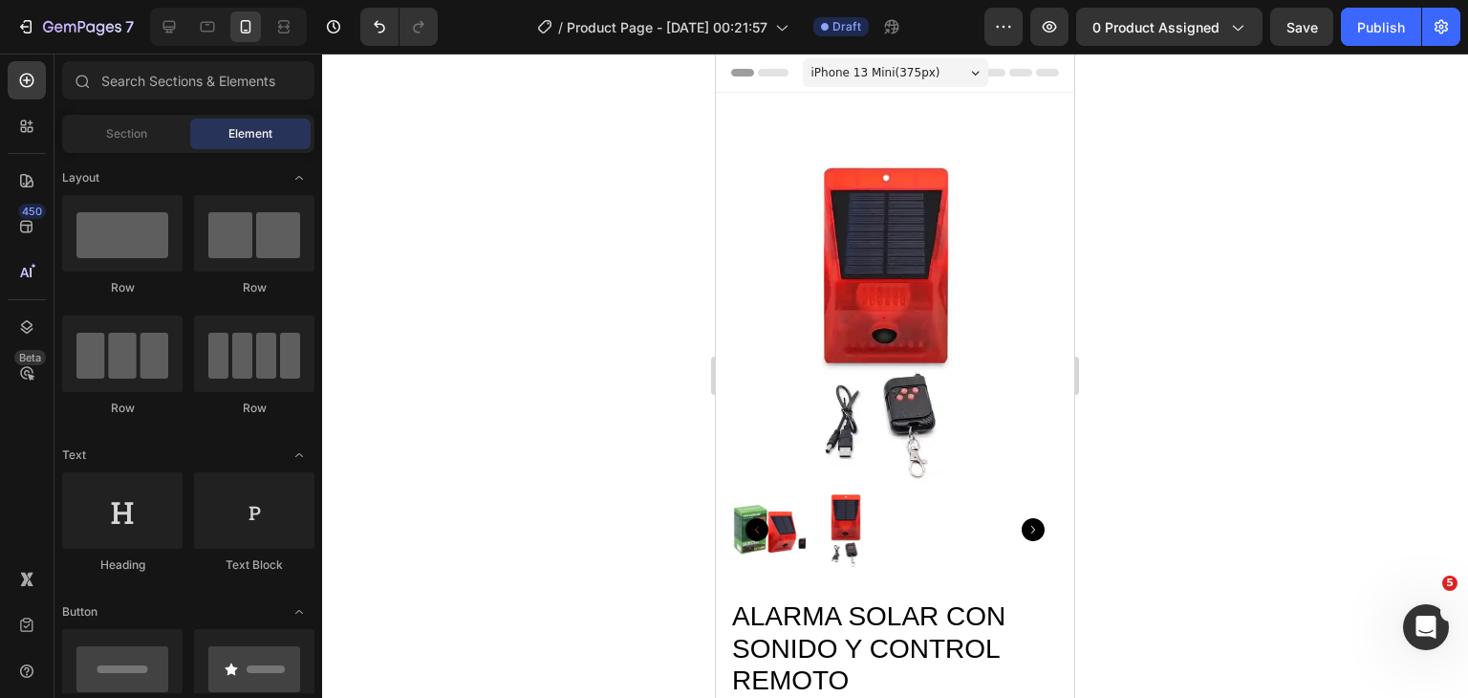
click at [894, 70] on span "iPhone 13 Mini ( 375 px)" at bounding box center [875, 72] width 129 height 19
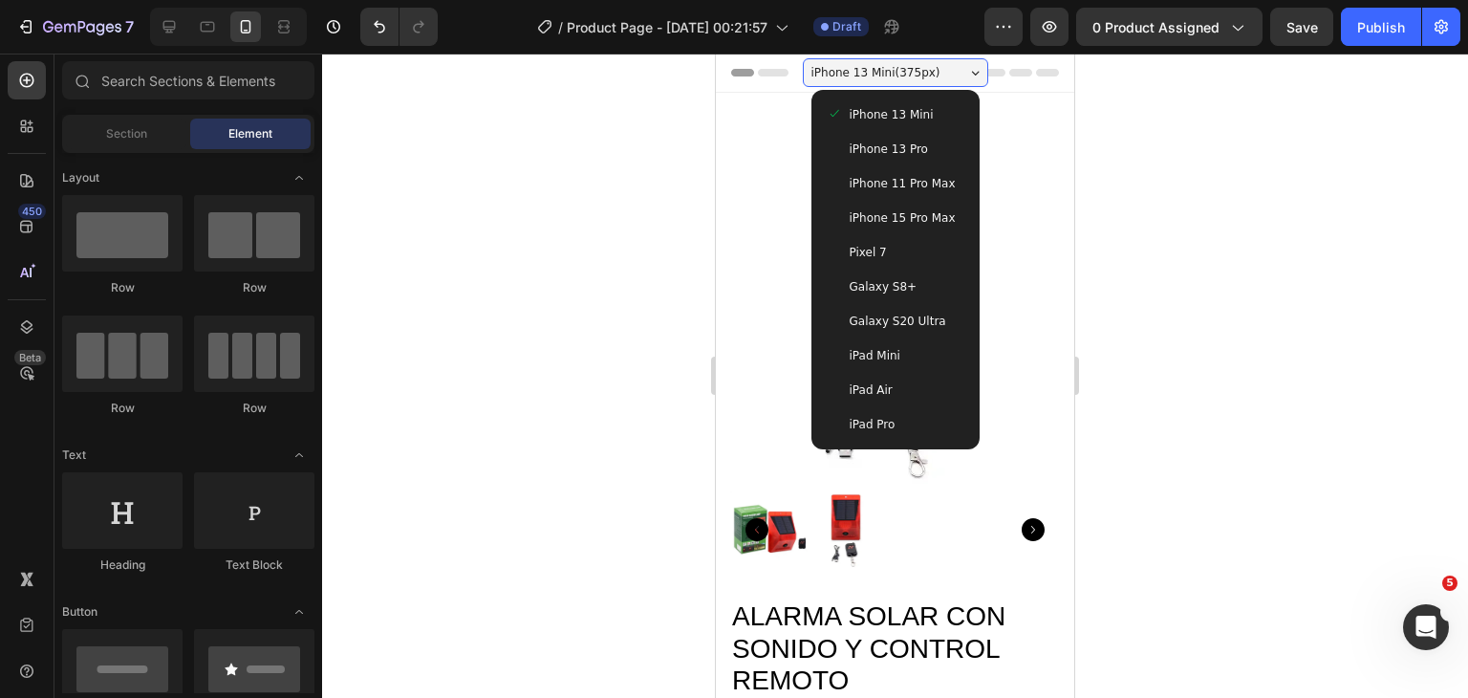
click at [892, 137] on div "iPhone 13 Pro" at bounding box center [895, 149] width 153 height 34
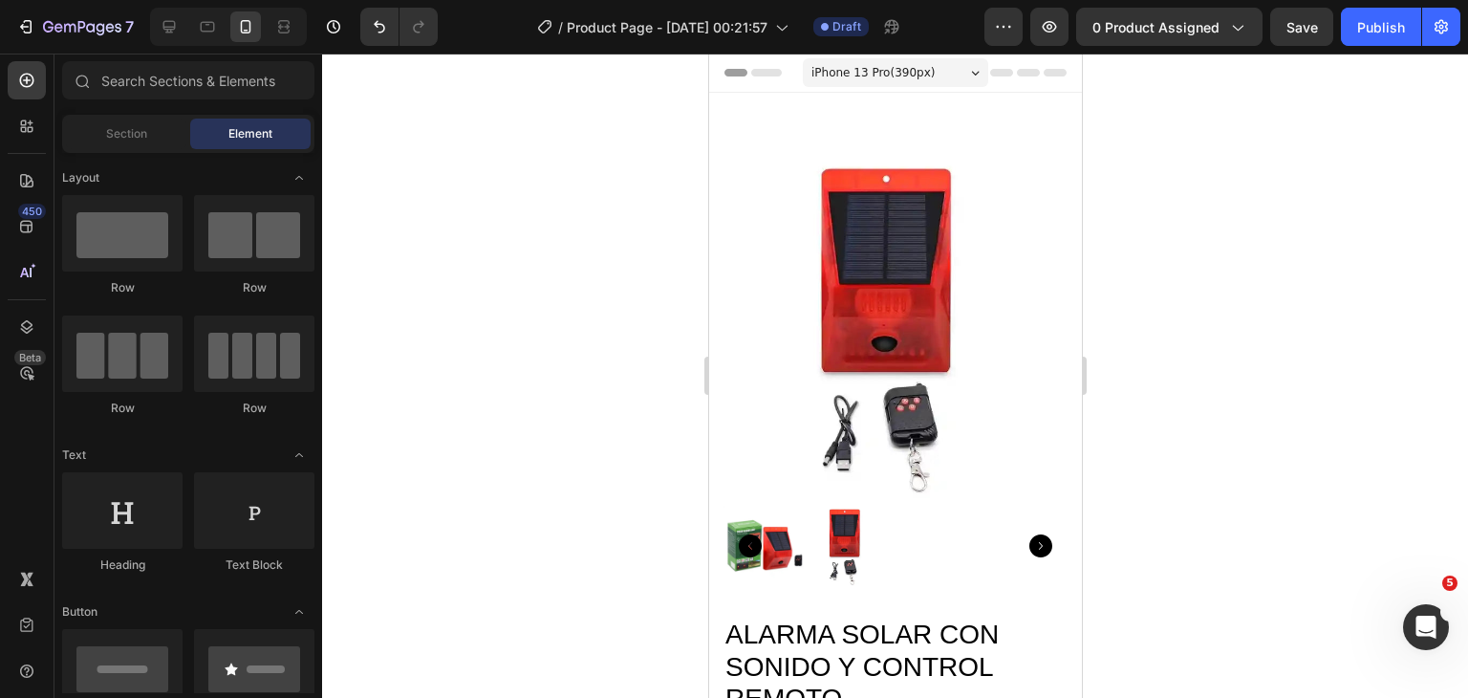
click at [894, 73] on span "iPhone 13 Pro ( 390 px)" at bounding box center [871, 72] width 123 height 19
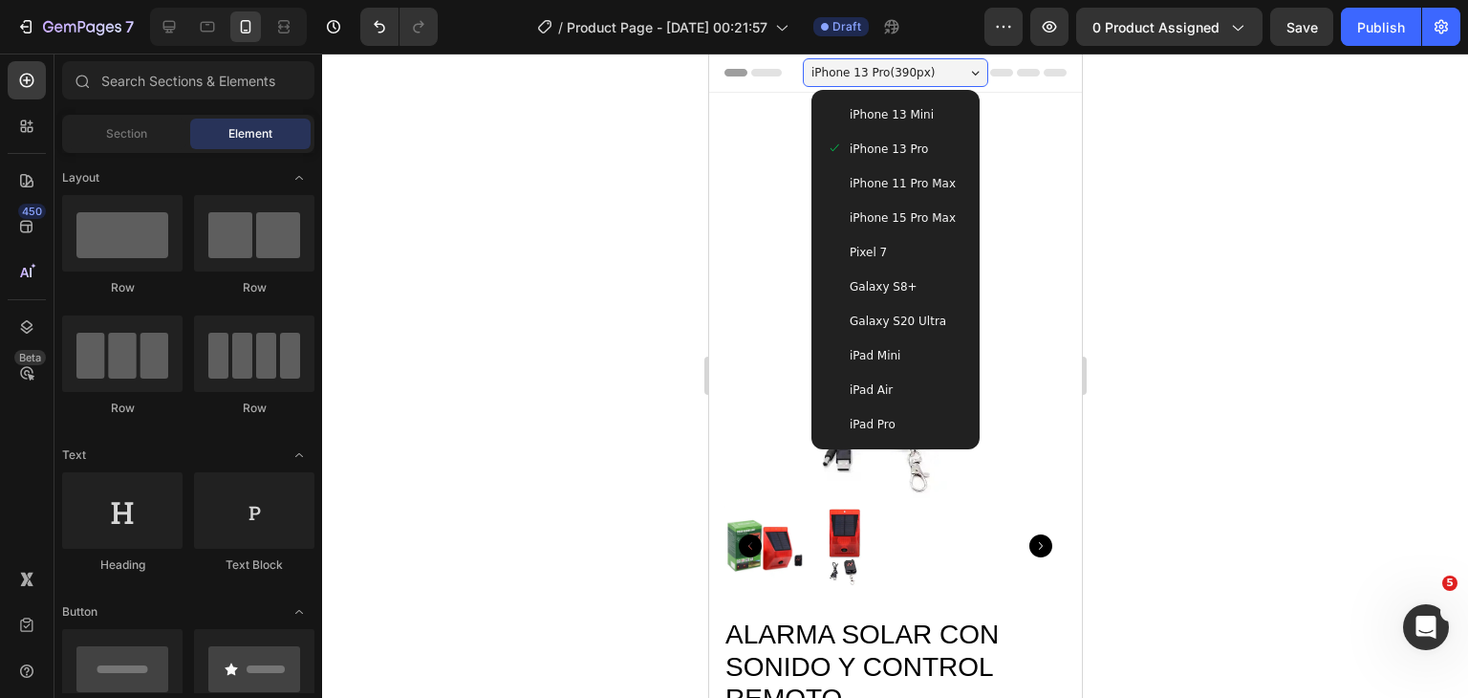
click at [899, 124] on div "iPhone 13 Mini" at bounding box center [894, 114] width 153 height 34
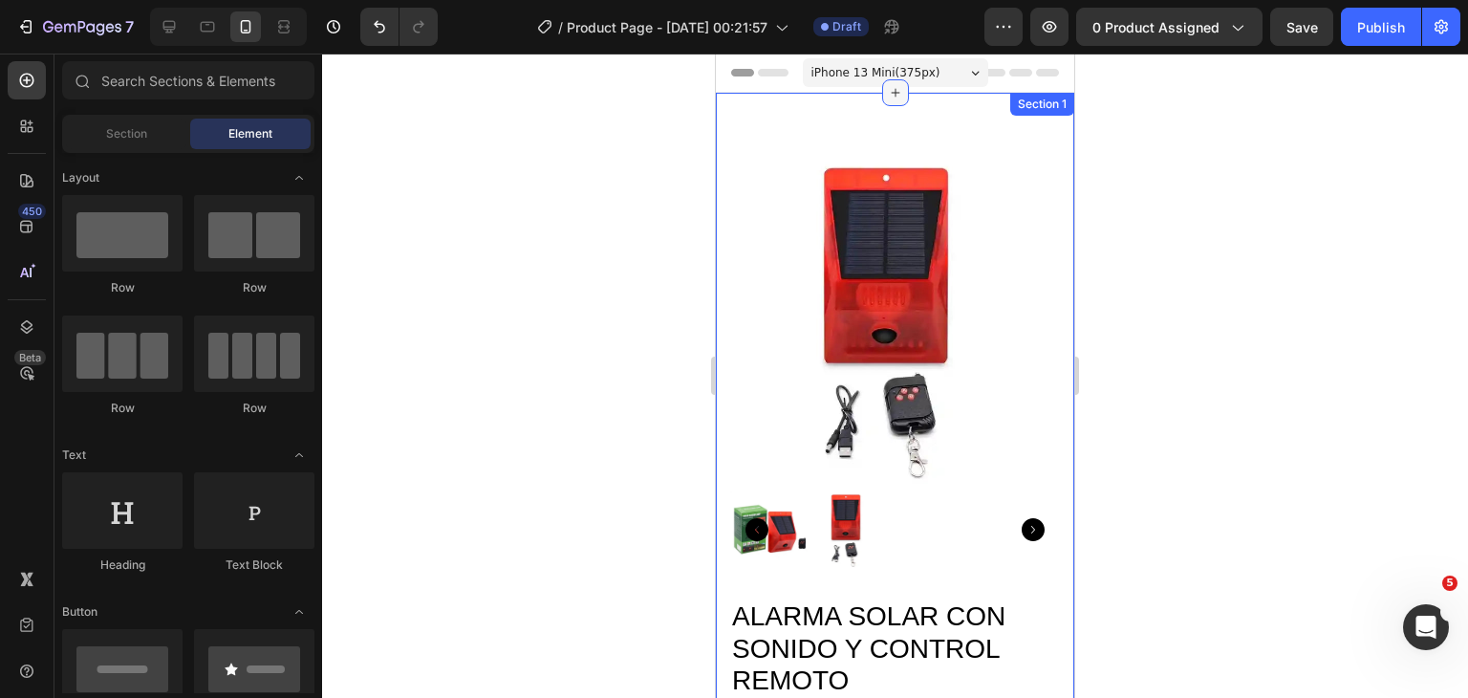
click at [893, 79] on div at bounding box center [895, 92] width 27 height 27
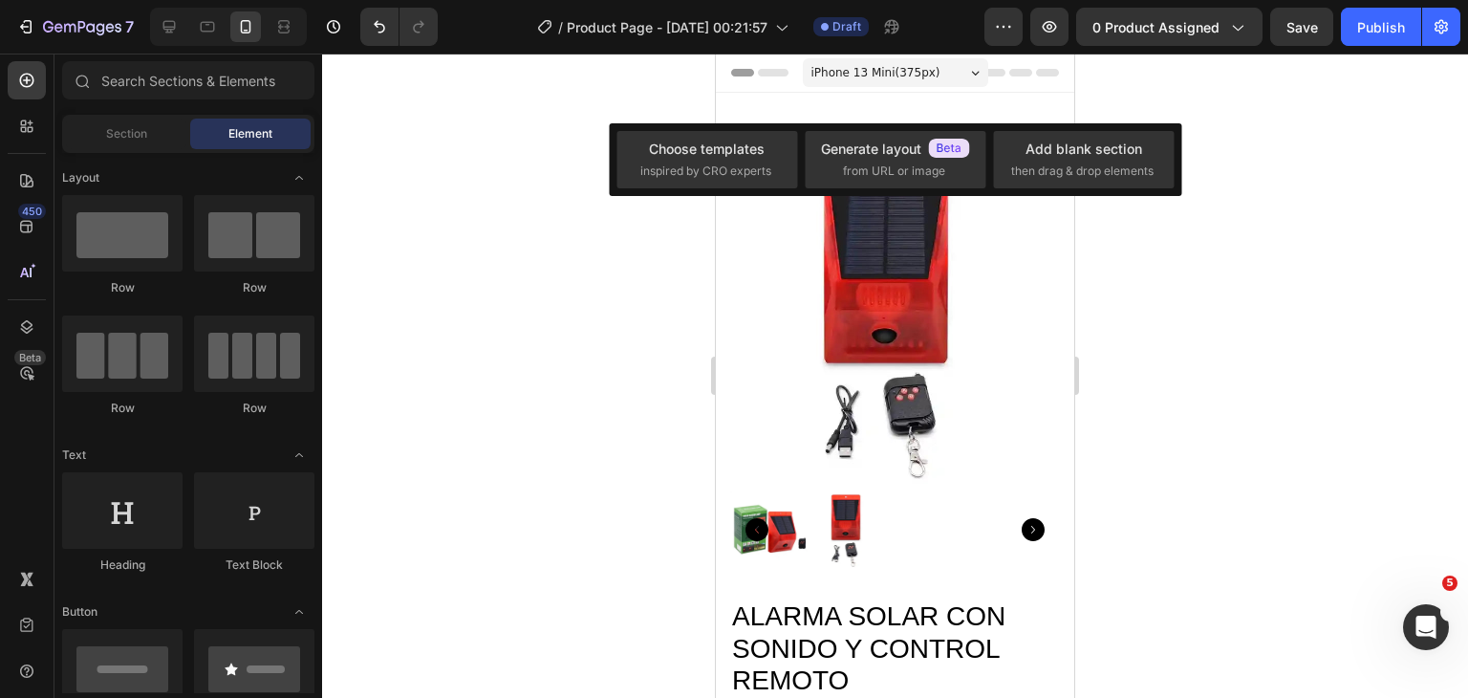
click at [900, 63] on span "iPhone 13 Mini ( 375 px)" at bounding box center [875, 72] width 129 height 19
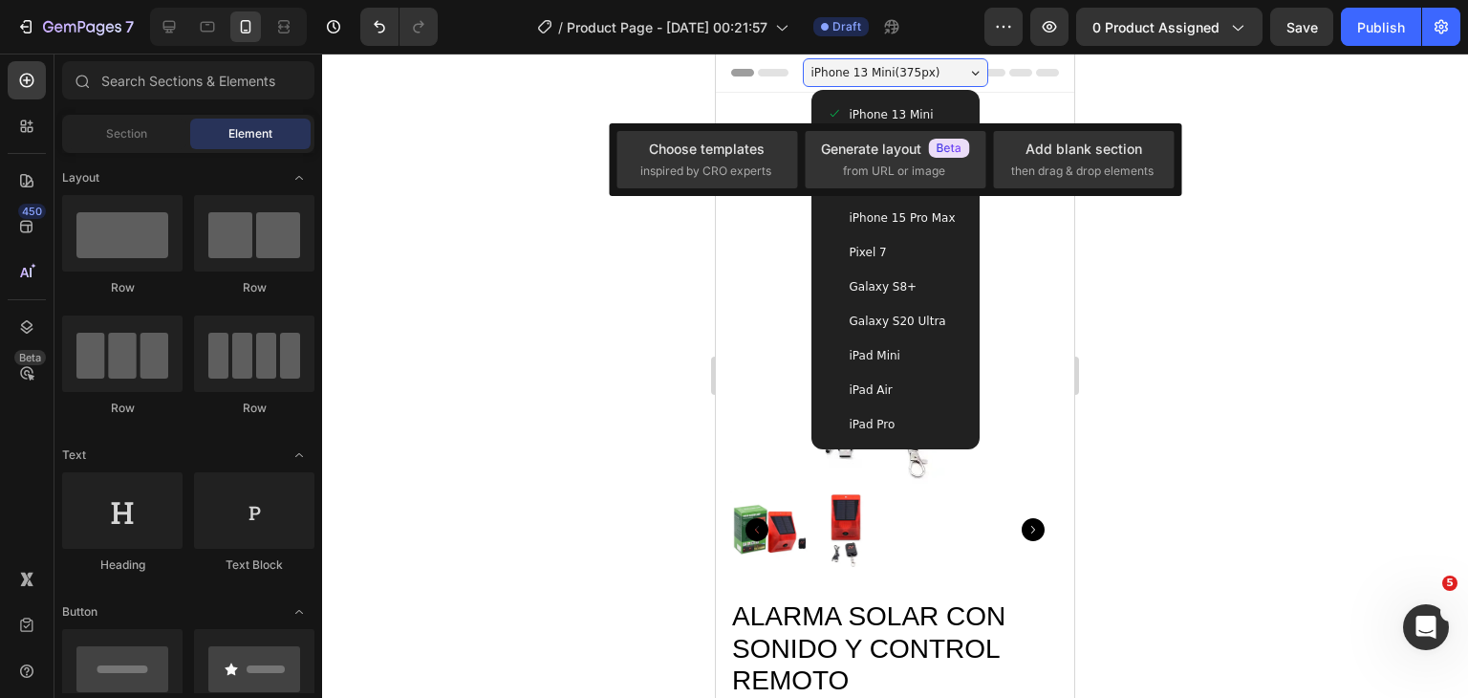
click at [893, 284] on span "Galaxy S8+" at bounding box center [884, 286] width 68 height 19
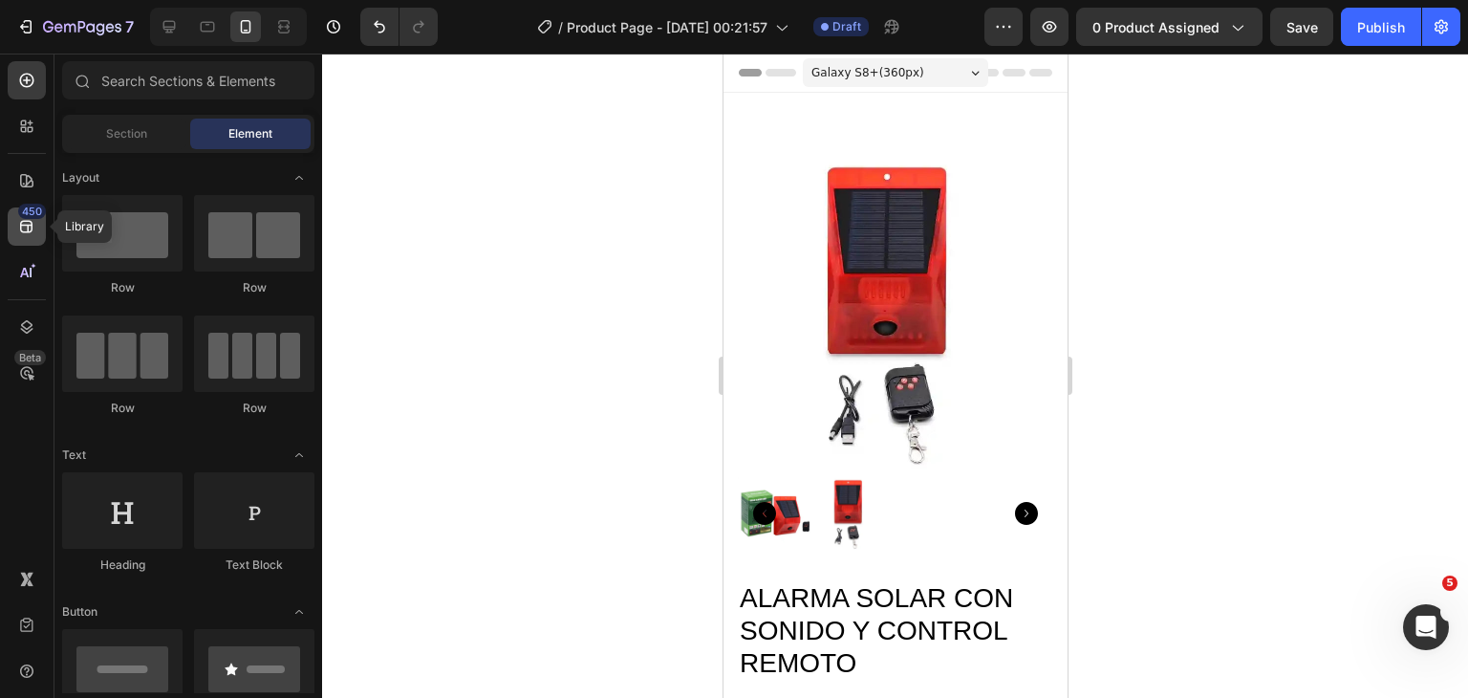
click at [39, 230] on div "450" at bounding box center [27, 226] width 38 height 38
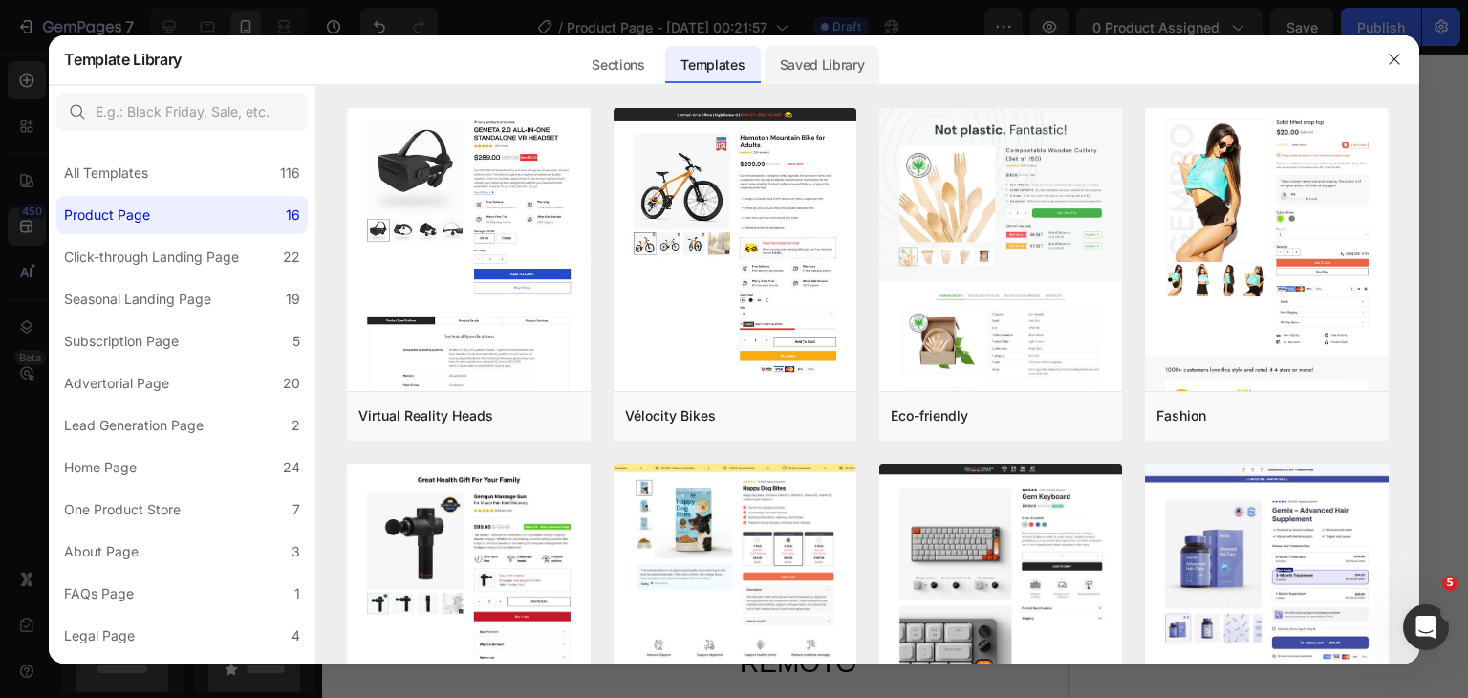
click at [825, 64] on div "Saved Library" at bounding box center [822, 65] width 116 height 38
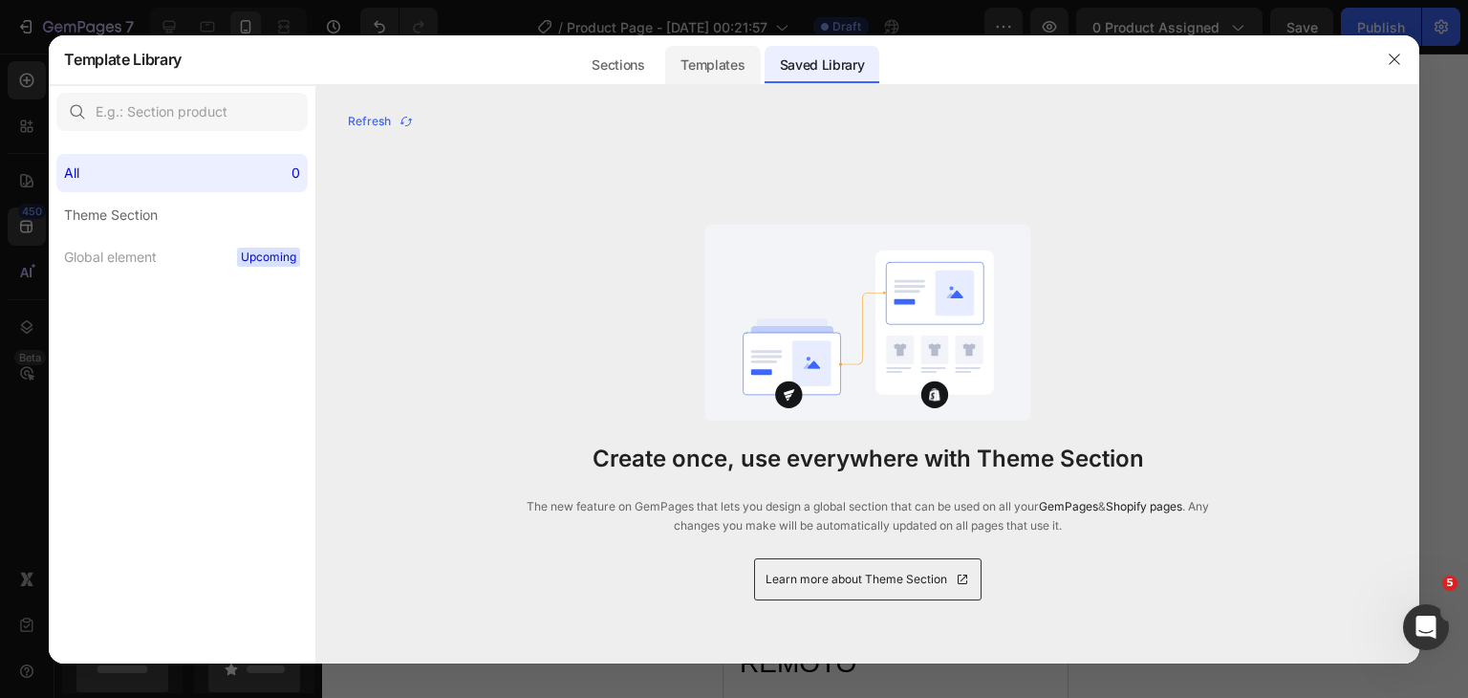
click at [734, 70] on div "Templates" at bounding box center [712, 65] width 95 height 38
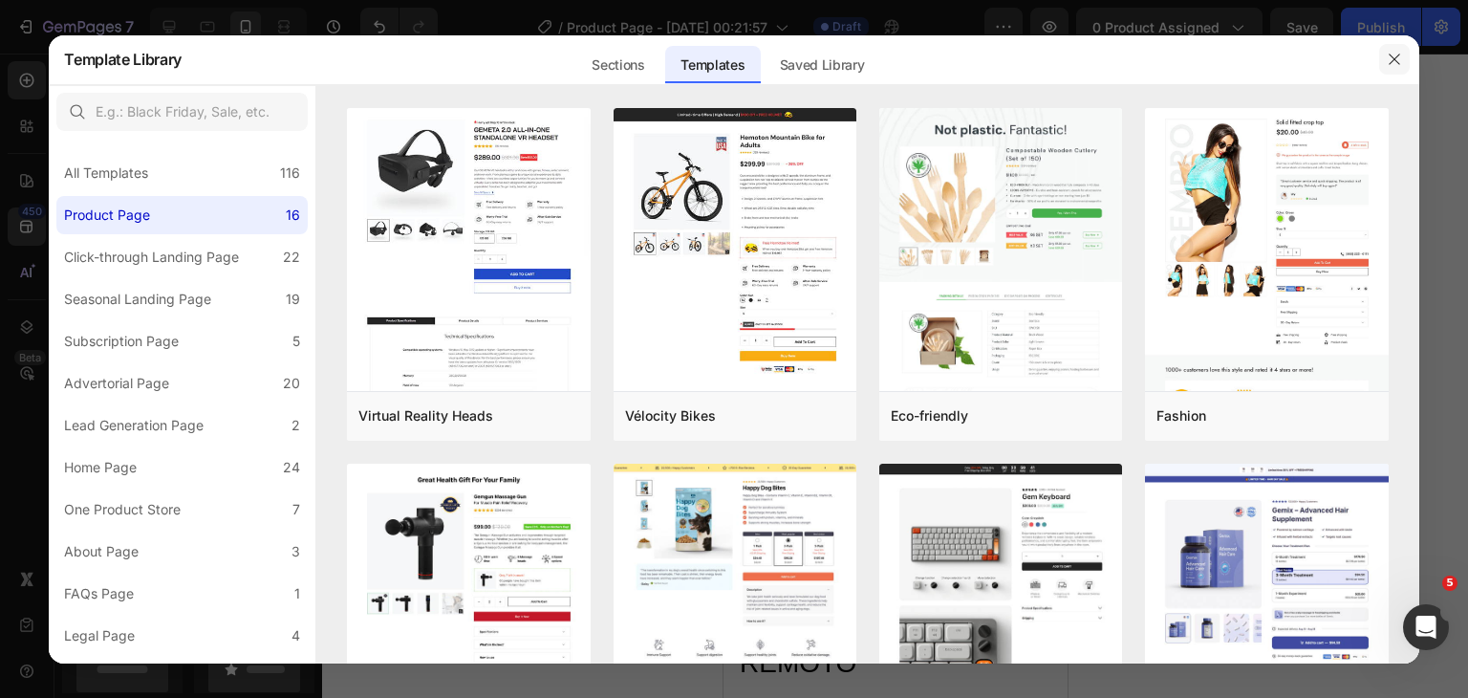
click at [1387, 51] on button "button" at bounding box center [1394, 59] width 31 height 31
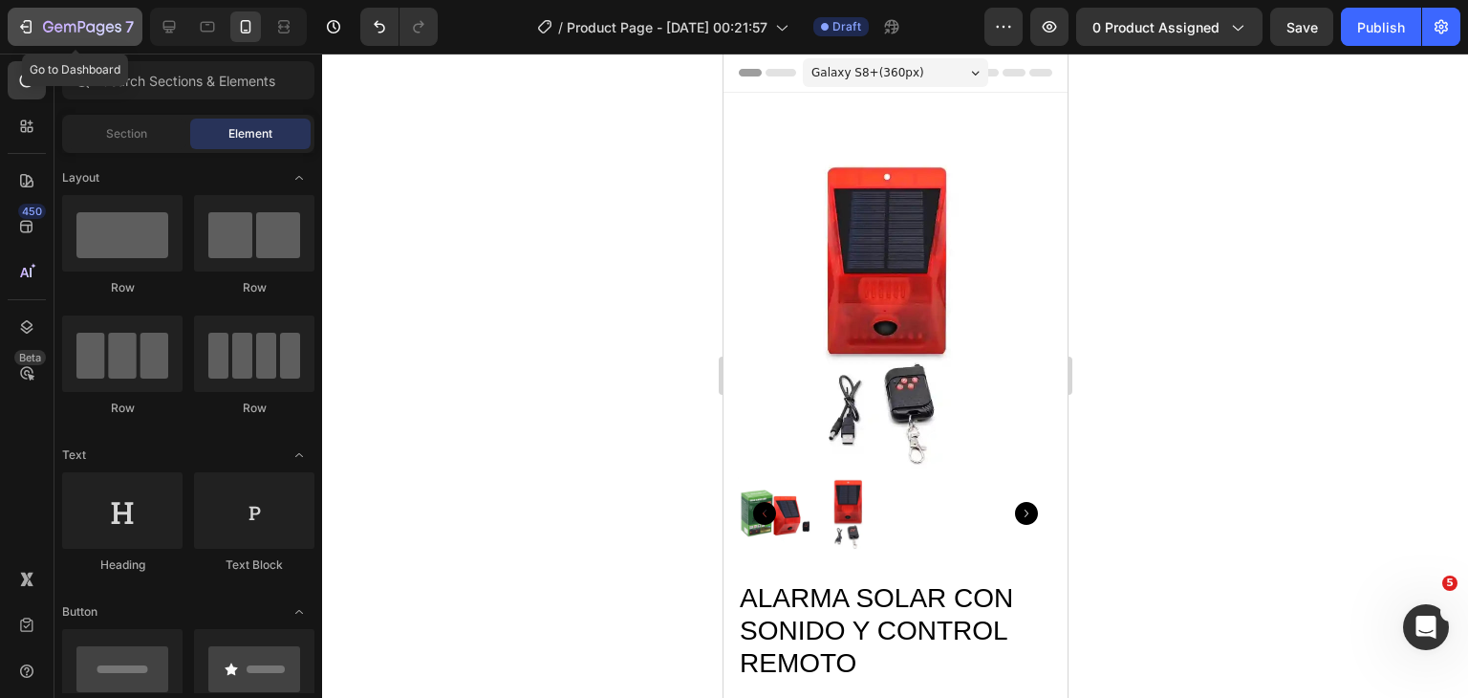
click at [43, 35] on icon "button" at bounding box center [82, 28] width 78 height 16
